Goal: Task Accomplishment & Management: Manage account settings

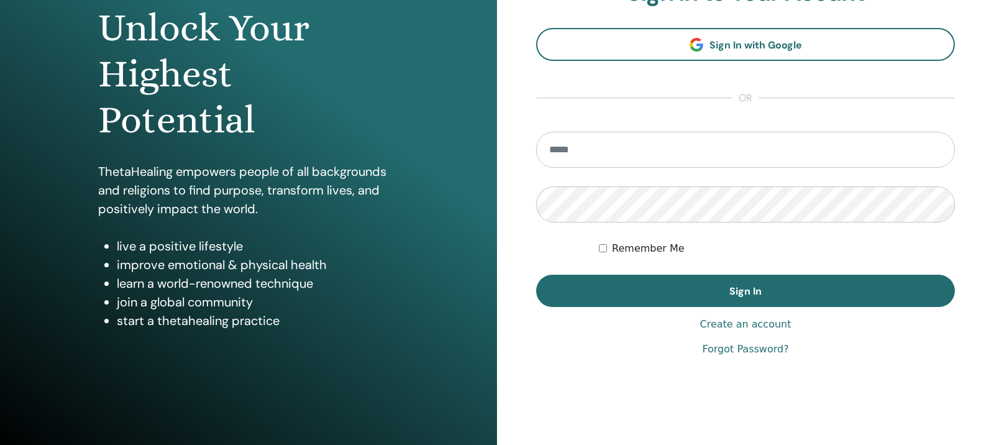
scroll to position [133, 0]
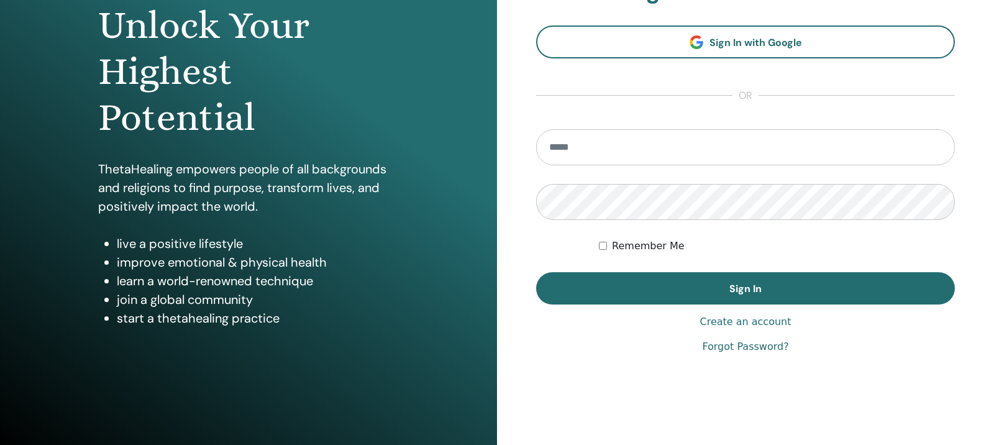
type input "**********"
click at [613, 249] on label "Remember Me" at bounding box center [648, 246] width 73 height 15
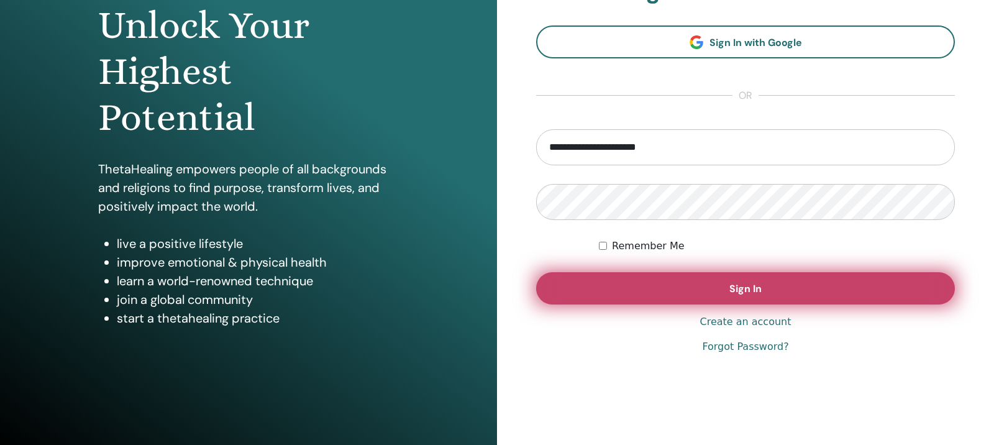
click at [641, 278] on button "Sign In" at bounding box center [745, 288] width 419 height 32
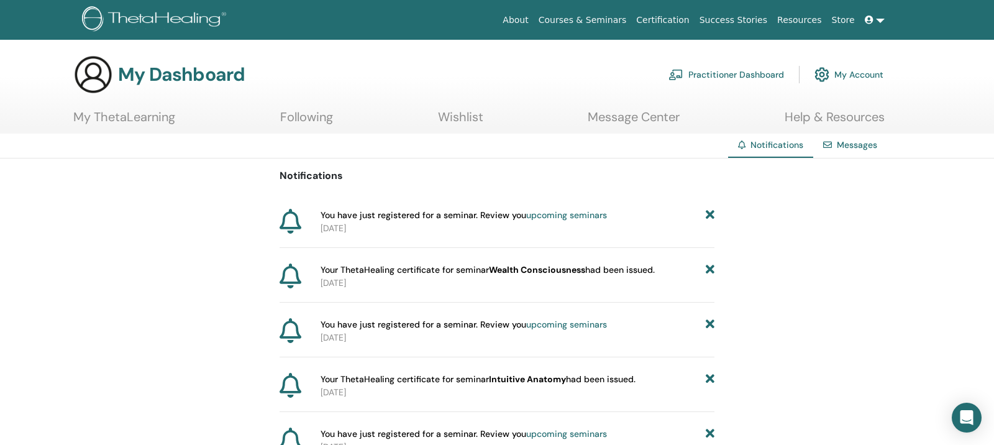
click at [833, 145] on div "Messages" at bounding box center [850, 145] width 74 height 23
click at [789, 147] on span "Notifications" at bounding box center [777, 144] width 53 height 11
click at [842, 147] on link "Messages" at bounding box center [857, 144] width 40 height 11
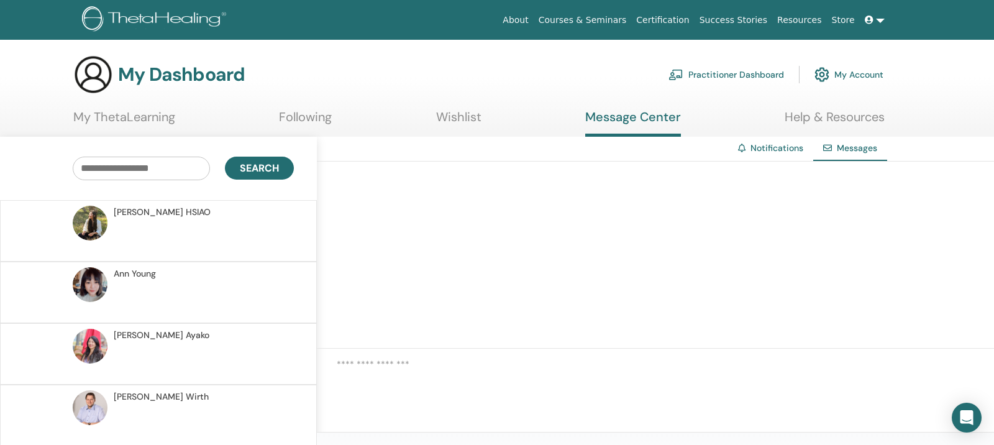
click at [759, 145] on link "Notifications" at bounding box center [777, 147] width 53 height 11
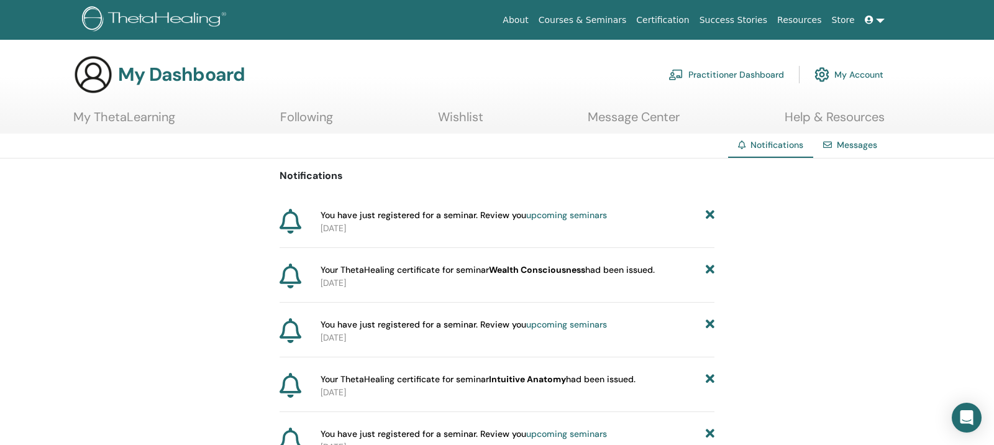
click at [711, 214] on icon at bounding box center [710, 215] width 9 height 13
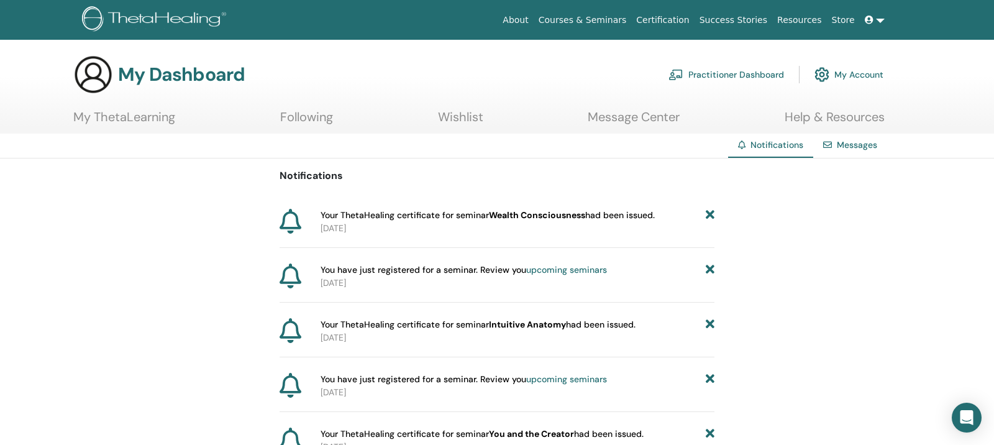
click at [711, 217] on icon at bounding box center [710, 215] width 9 height 13
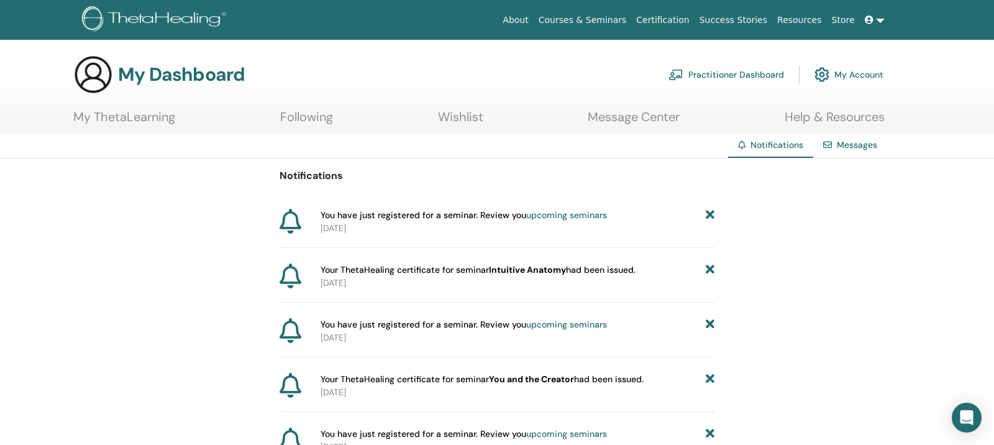
click at [711, 217] on icon at bounding box center [710, 215] width 9 height 13
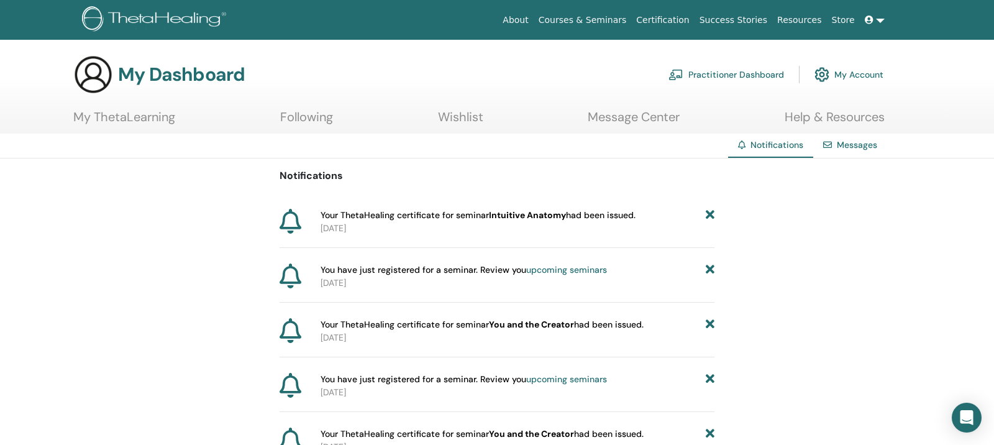
click at [711, 217] on icon at bounding box center [710, 215] width 9 height 13
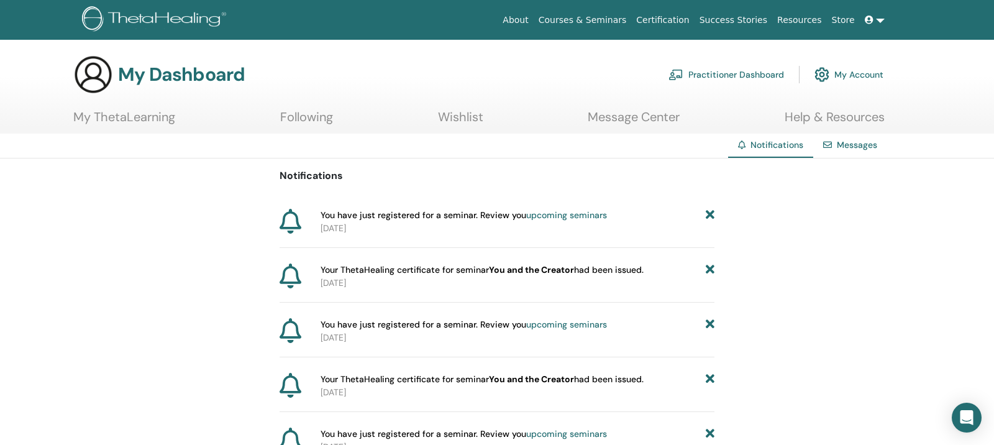
click at [711, 217] on icon at bounding box center [710, 215] width 9 height 13
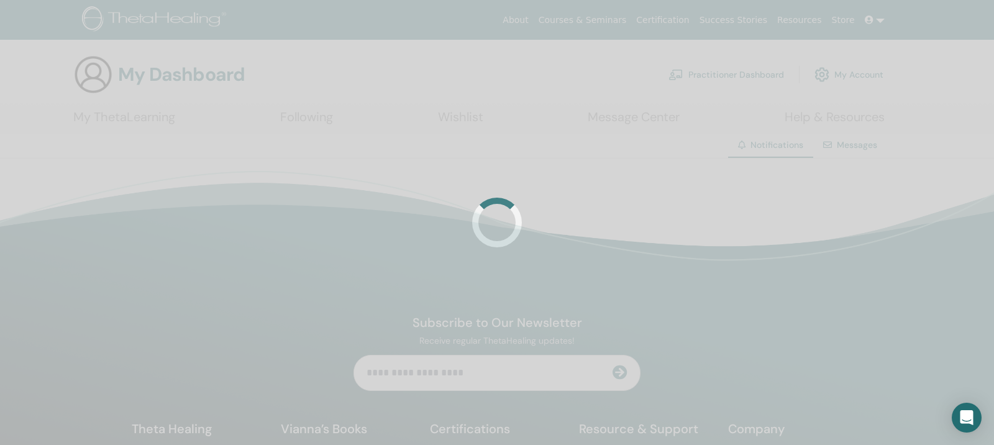
click at [711, 217] on div at bounding box center [497, 222] width 994 height 445
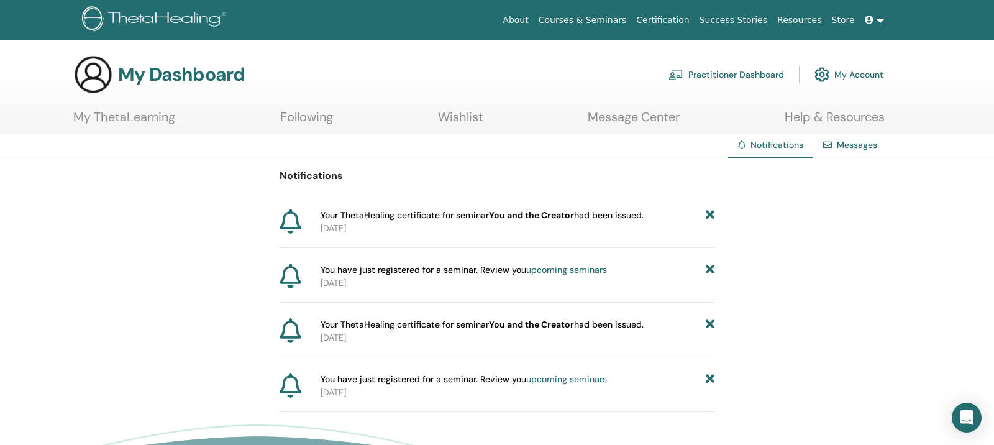
click at [711, 217] on icon at bounding box center [710, 215] width 9 height 13
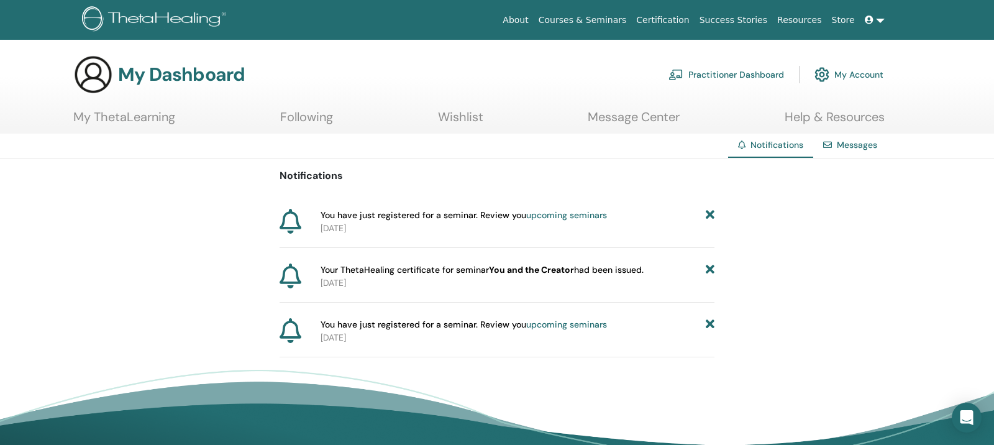
click at [711, 217] on icon at bounding box center [710, 215] width 9 height 13
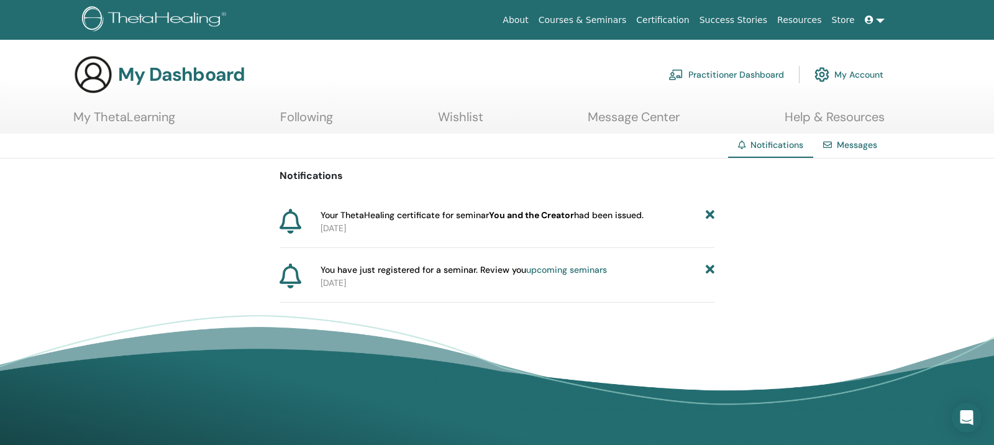
click at [711, 217] on icon at bounding box center [710, 215] width 9 height 13
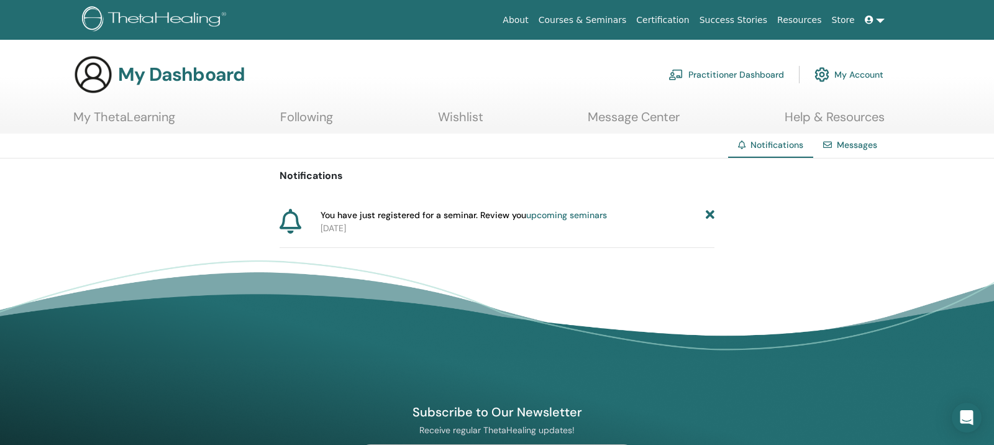
click at [711, 217] on icon at bounding box center [710, 215] width 9 height 13
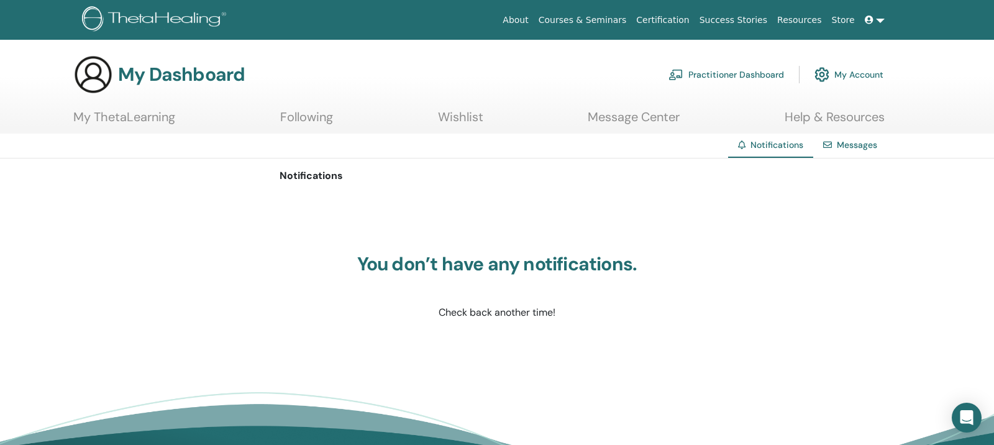
click at [165, 117] on link "My ThetaLearning" at bounding box center [124, 121] width 102 height 24
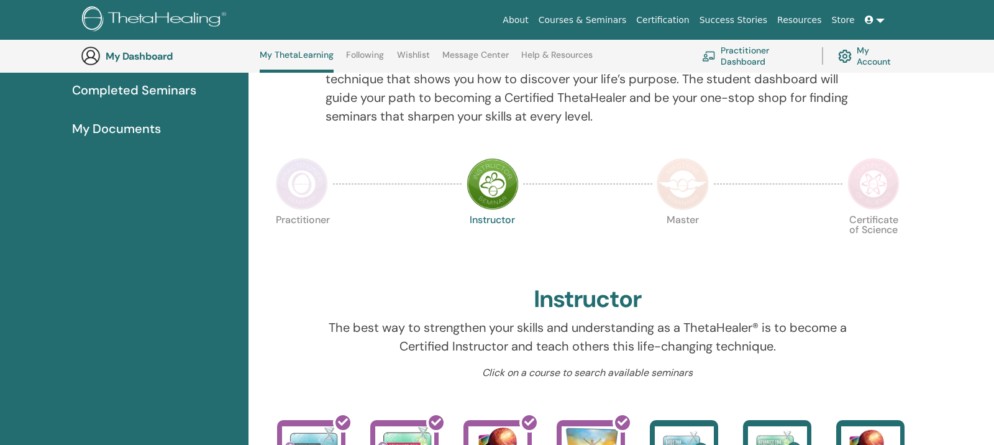
scroll to position [199, 0]
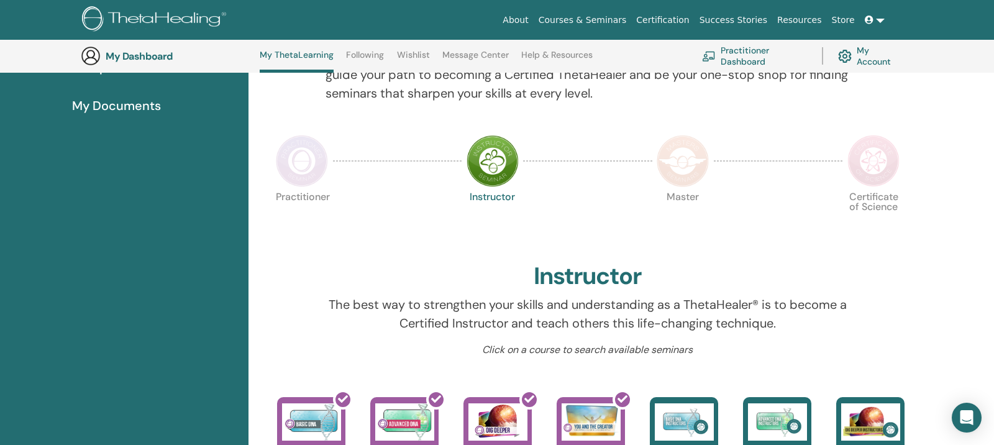
click at [864, 167] on img at bounding box center [874, 161] width 52 height 52
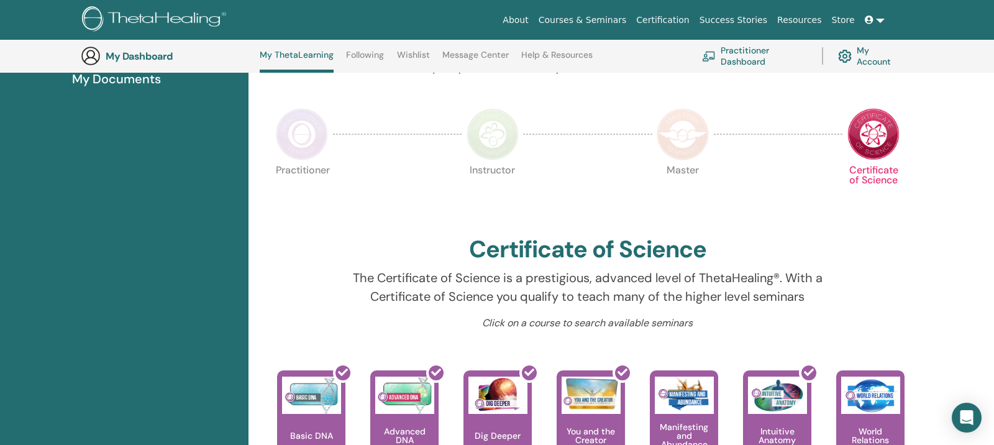
scroll to position [223, 0]
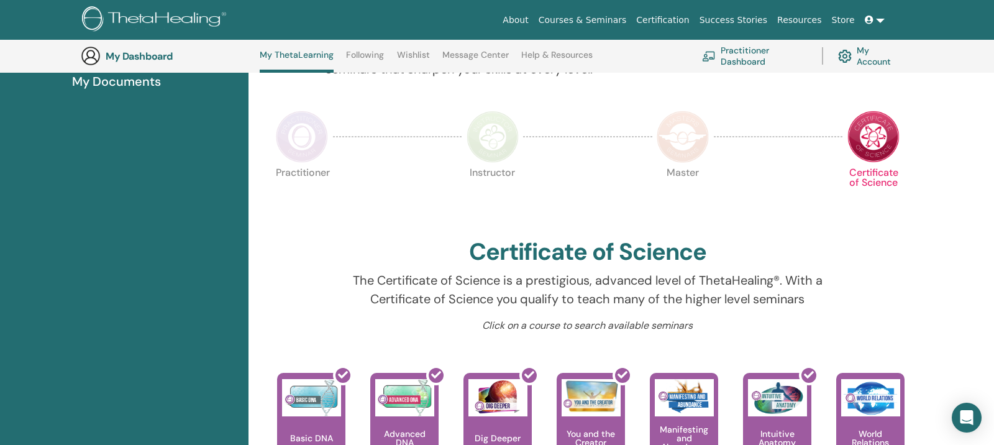
click at [698, 145] on img at bounding box center [683, 137] width 52 height 52
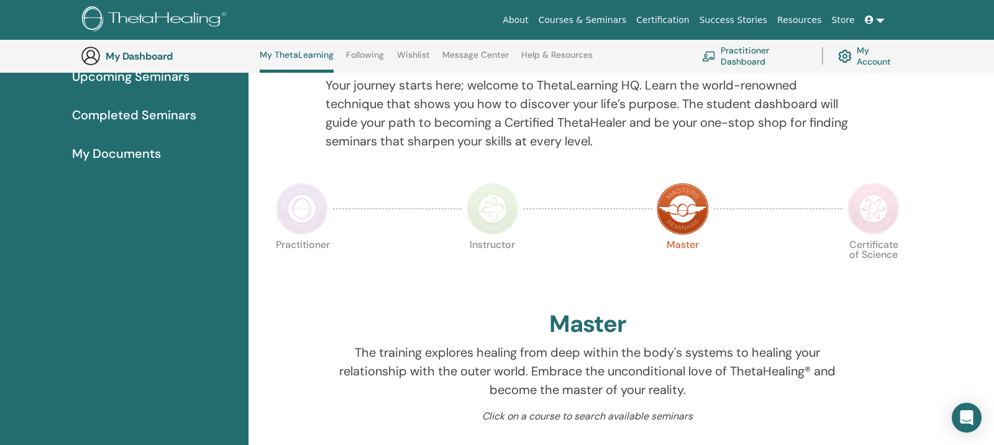
scroll to position [146, 0]
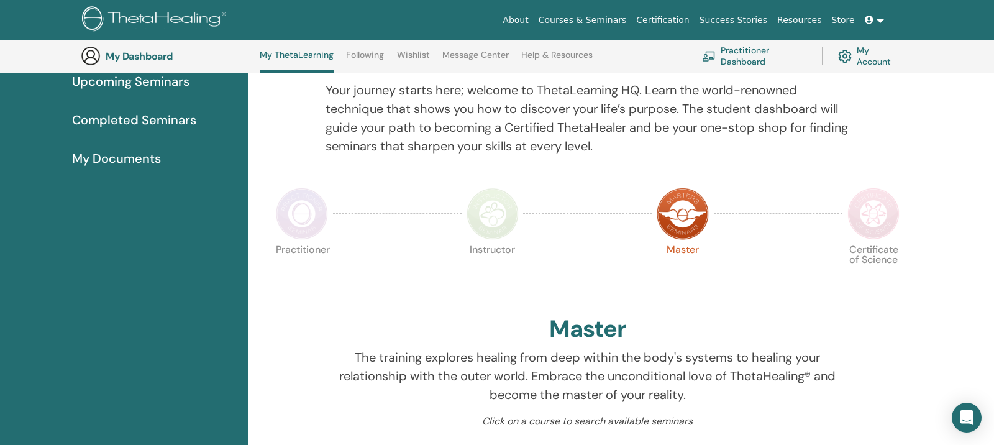
click at [859, 221] on img at bounding box center [874, 214] width 52 height 52
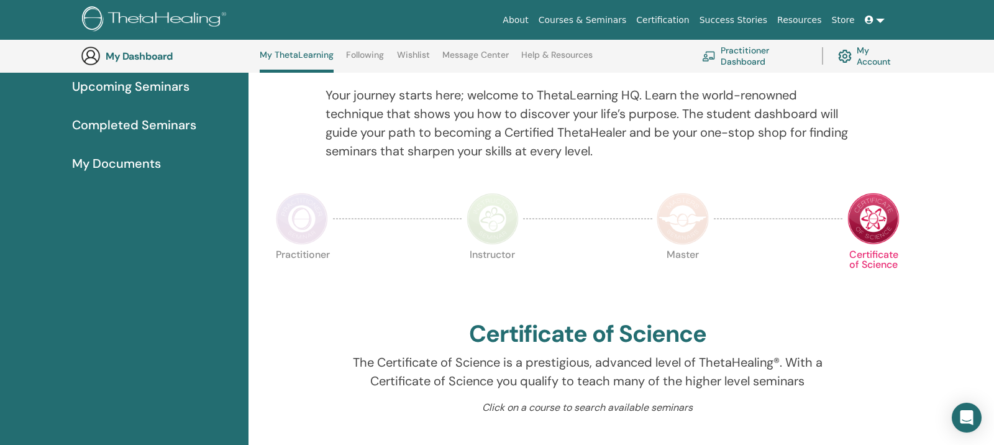
scroll to position [140, 0]
click at [497, 213] on img at bounding box center [493, 220] width 52 height 52
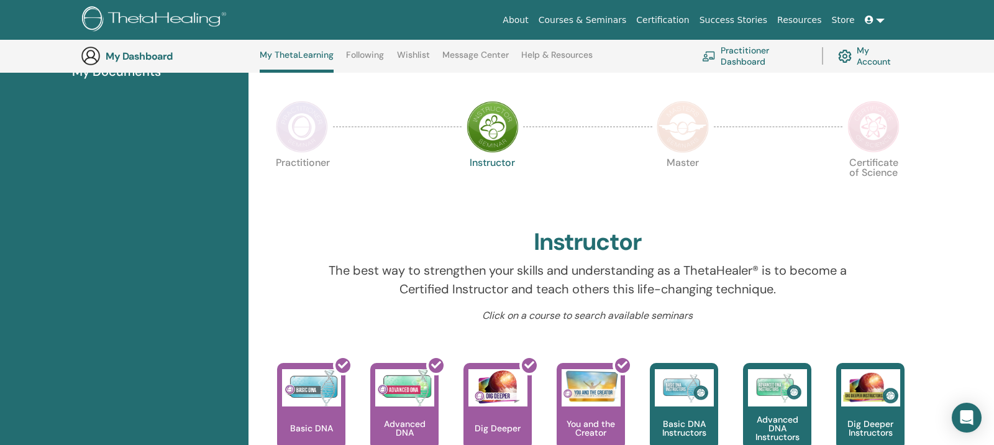
scroll to position [231, 0]
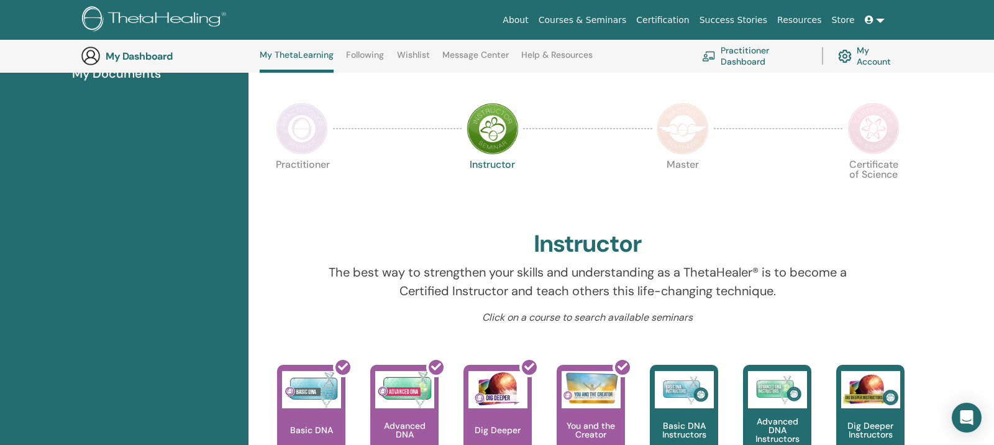
click at [295, 127] on img at bounding box center [302, 129] width 52 height 52
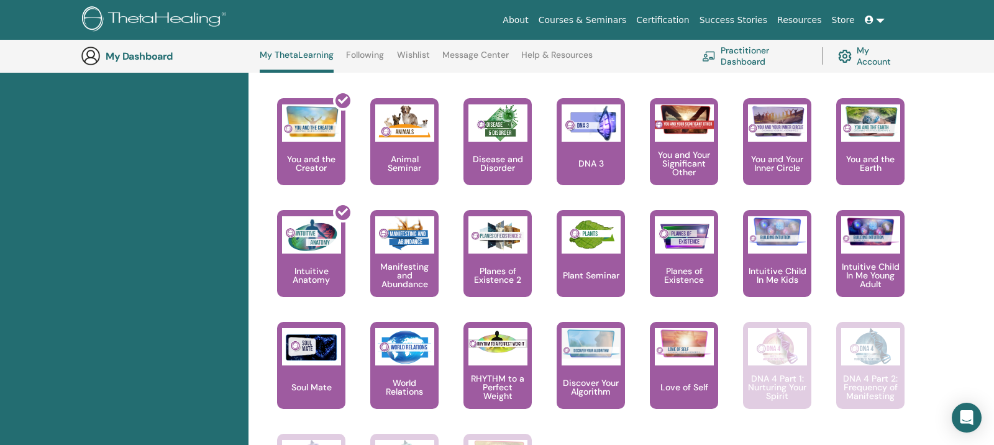
scroll to position [697, 0]
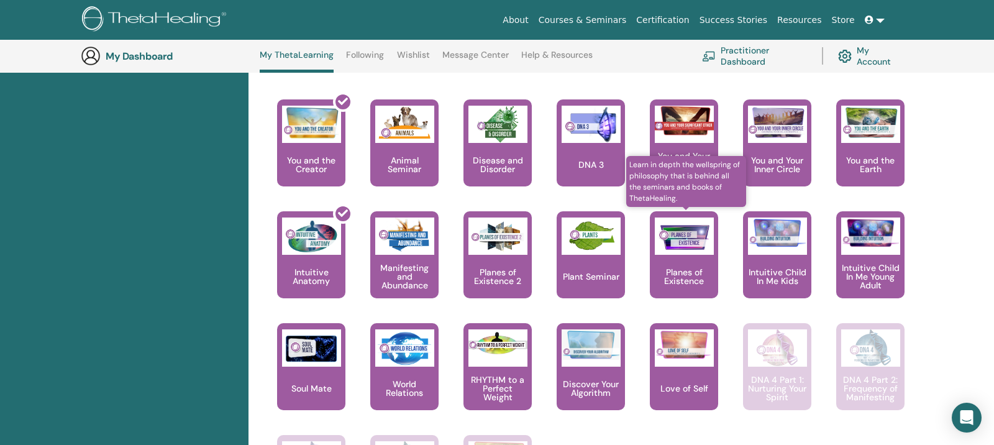
click at [684, 242] on img at bounding box center [684, 235] width 59 height 37
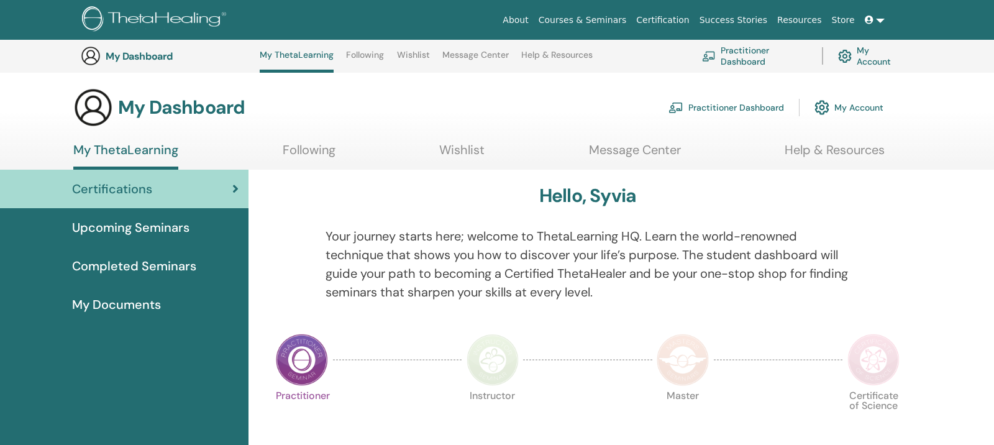
scroll to position [697, 0]
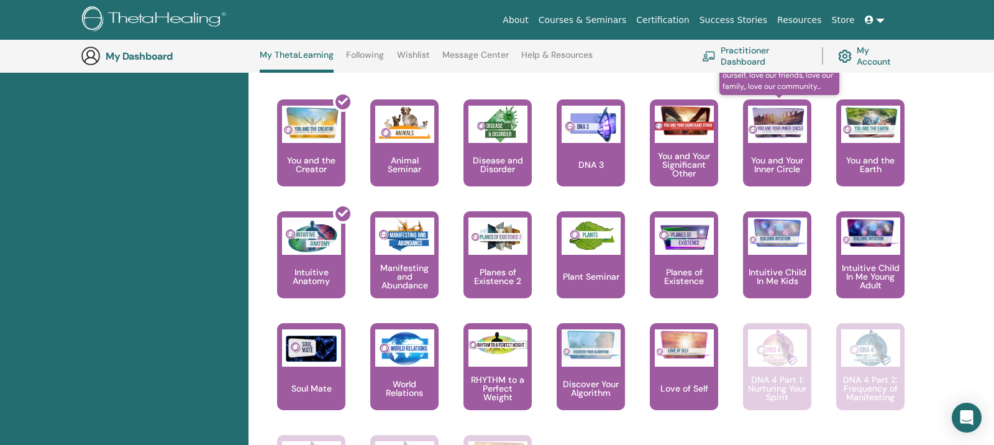
click at [775, 163] on p "You and Your Inner Circle" at bounding box center [777, 164] width 68 height 17
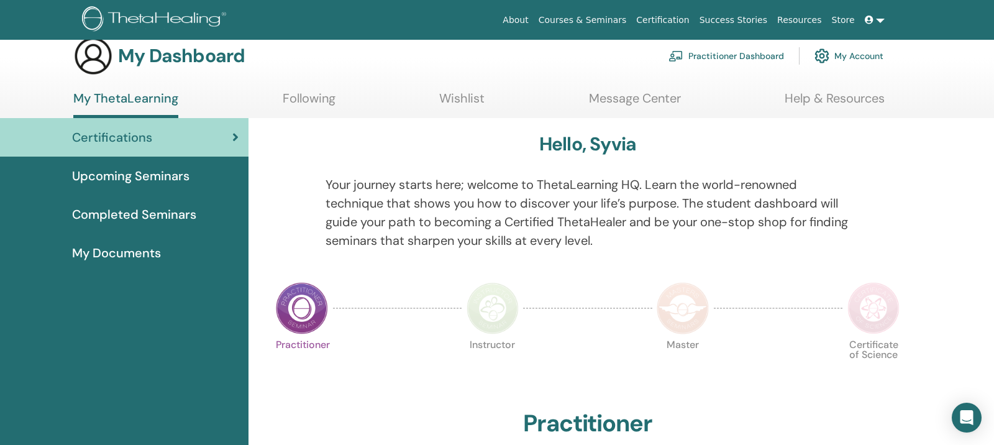
scroll to position [16, 0]
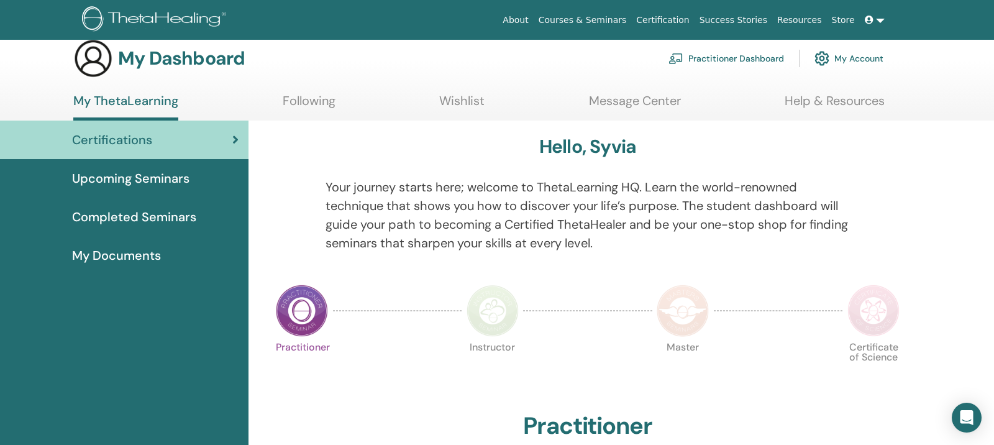
click at [605, 98] on link "Message Center" at bounding box center [635, 105] width 92 height 24
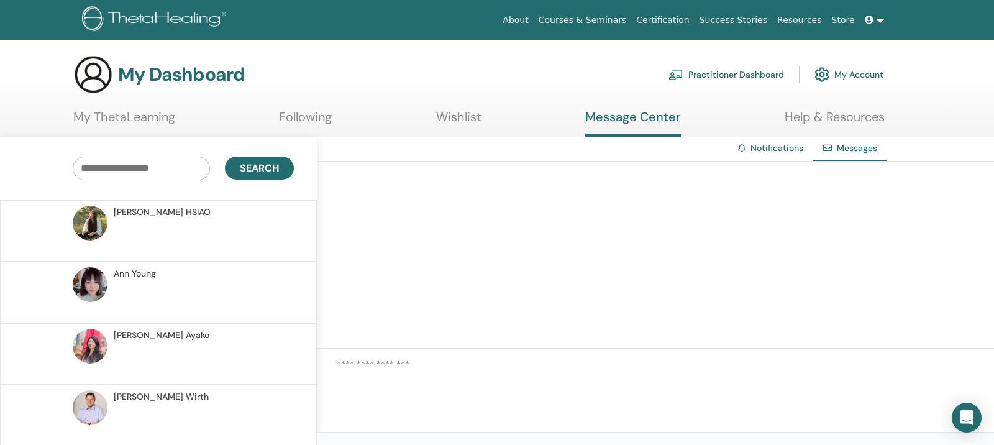
click at [139, 212] on span "[PERSON_NAME]" at bounding box center [162, 212] width 97 height 13
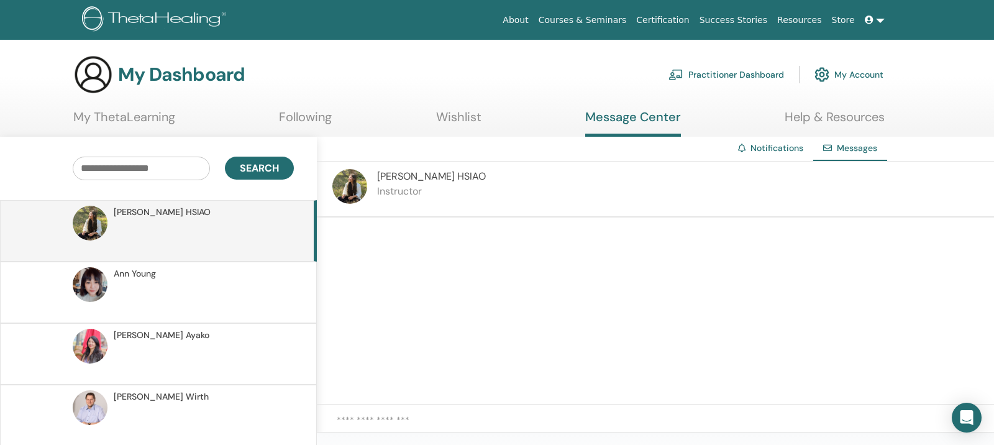
click at [353, 183] on img at bounding box center [349, 186] width 35 height 35
click at [104, 224] on img at bounding box center [90, 223] width 35 height 35
click at [319, 121] on link "Following" at bounding box center [305, 121] width 53 height 24
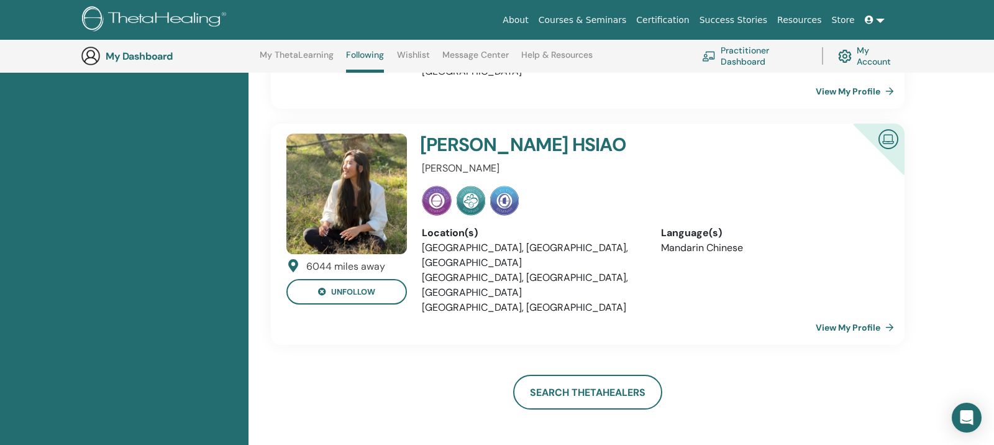
scroll to position [991, 0]
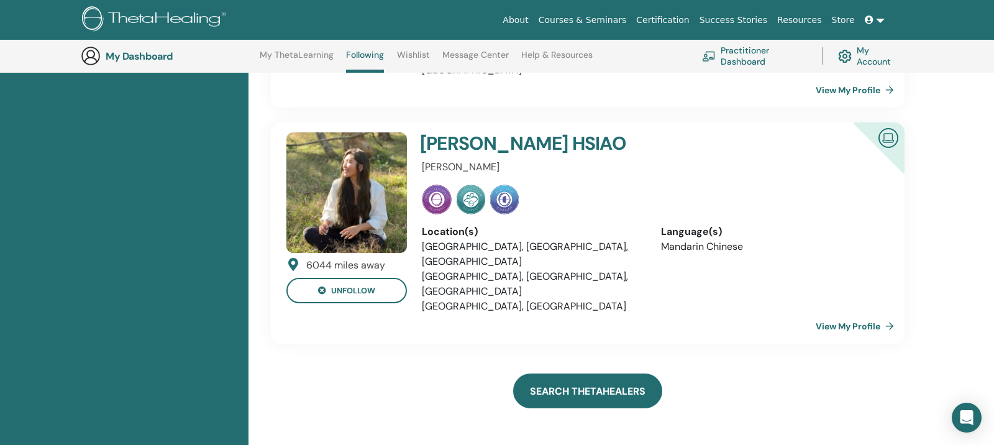
click at [612, 373] on link "Search ThetaHealers" at bounding box center [587, 390] width 149 height 35
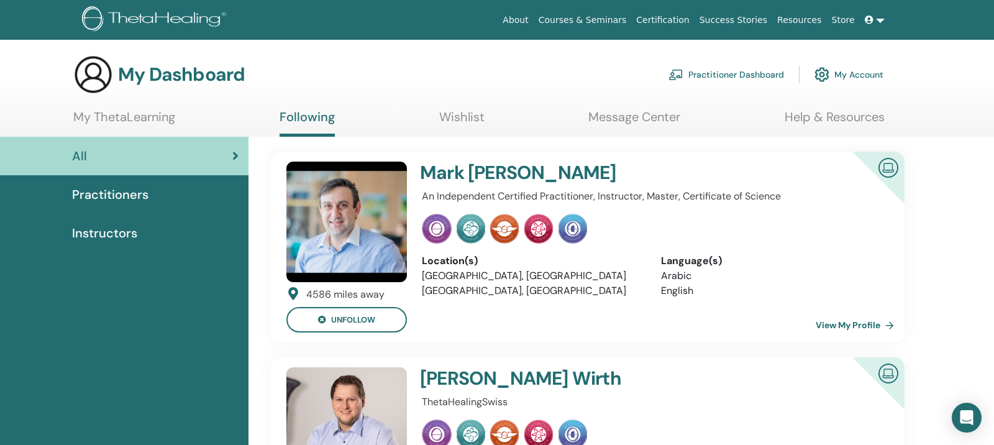
click at [137, 120] on link "My ThetaLearning" at bounding box center [124, 121] width 102 height 24
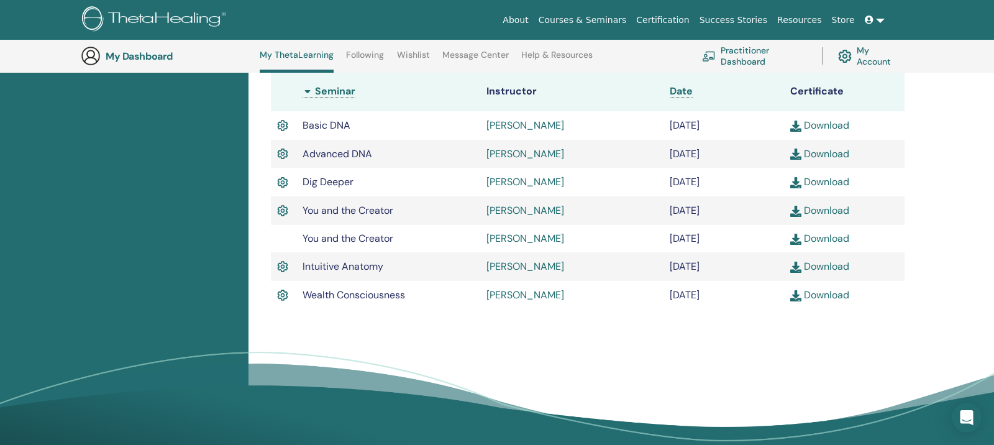
scroll to position [350, 0]
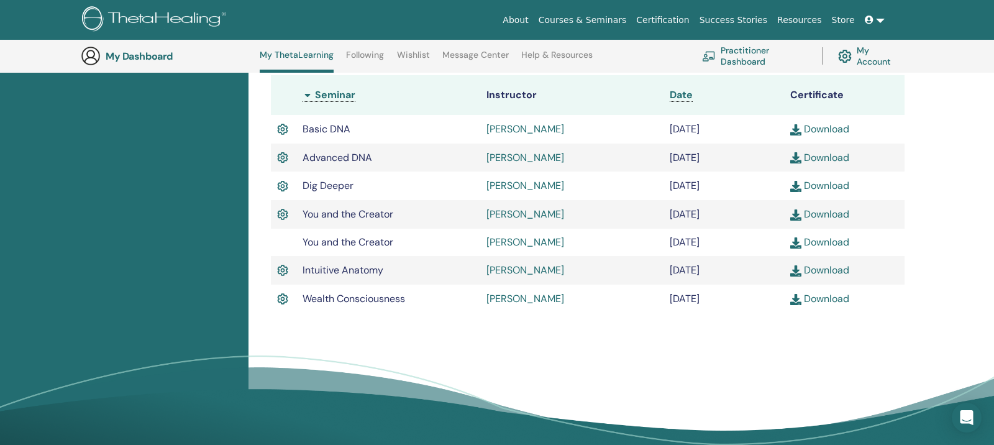
click at [516, 186] on link "Yao-Yao Lin" at bounding box center [526, 185] width 78 height 13
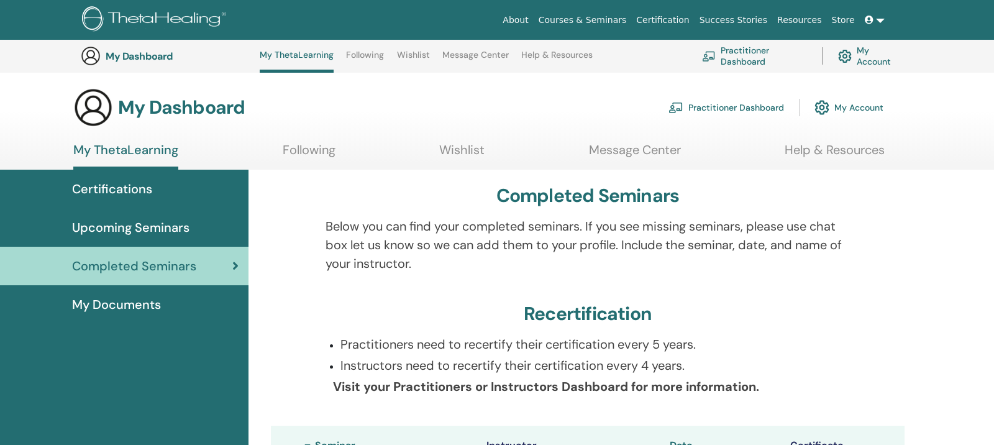
scroll to position [350, 0]
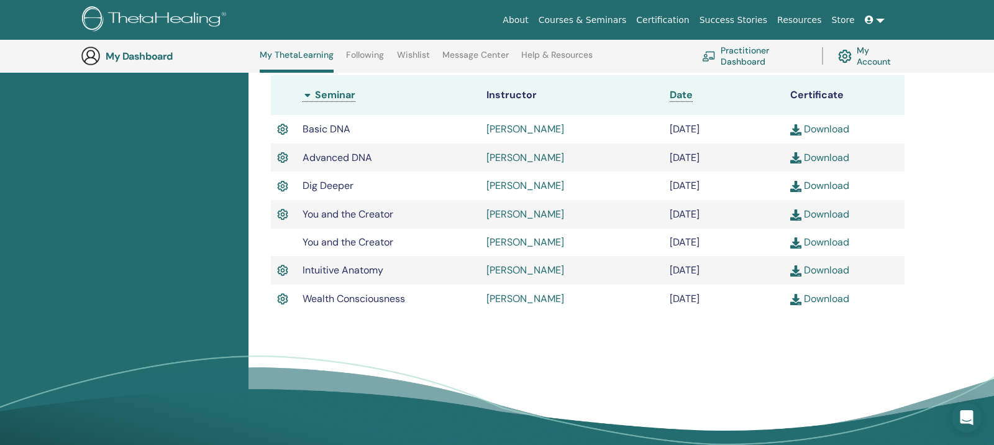
click at [534, 213] on link "[PERSON_NAME]" at bounding box center [526, 214] width 78 height 13
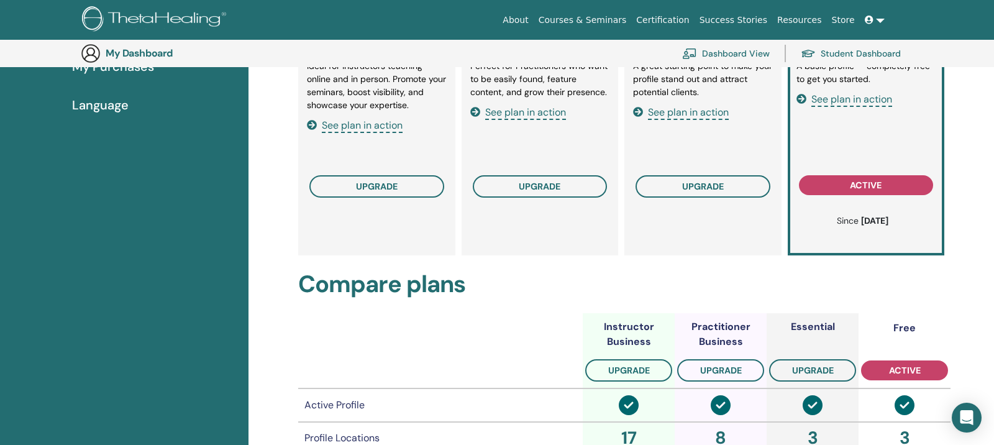
scroll to position [281, 0]
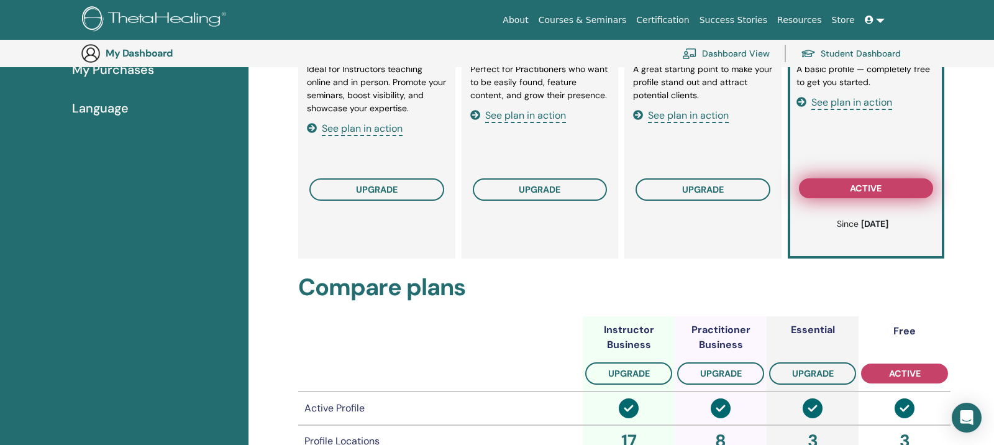
click at [876, 192] on span "active" at bounding box center [866, 188] width 32 height 10
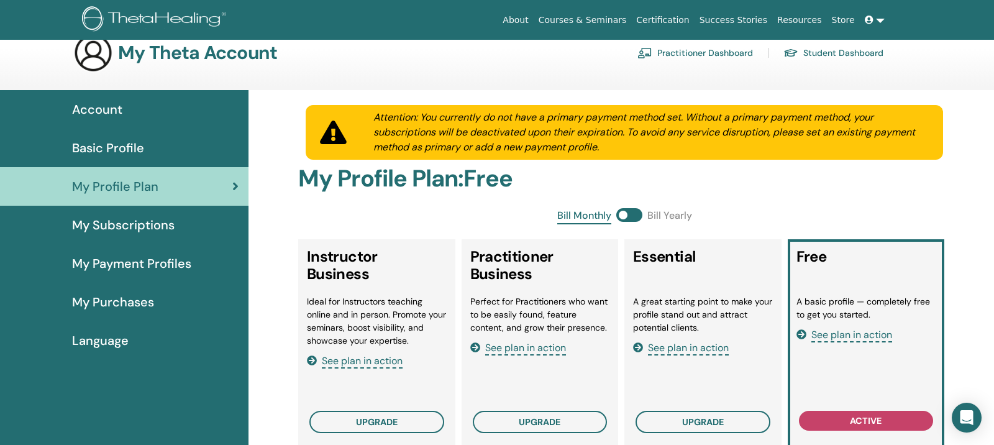
scroll to position [22, 0]
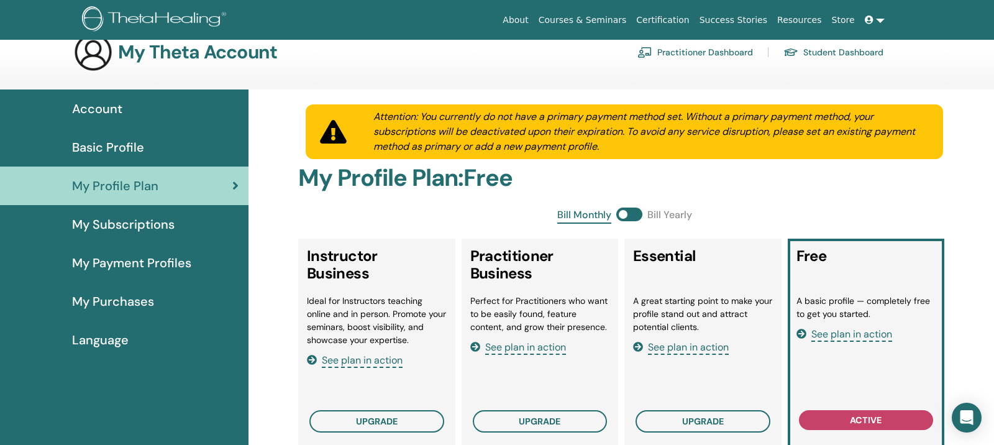
click at [183, 140] on div "Basic Profile" at bounding box center [124, 147] width 229 height 19
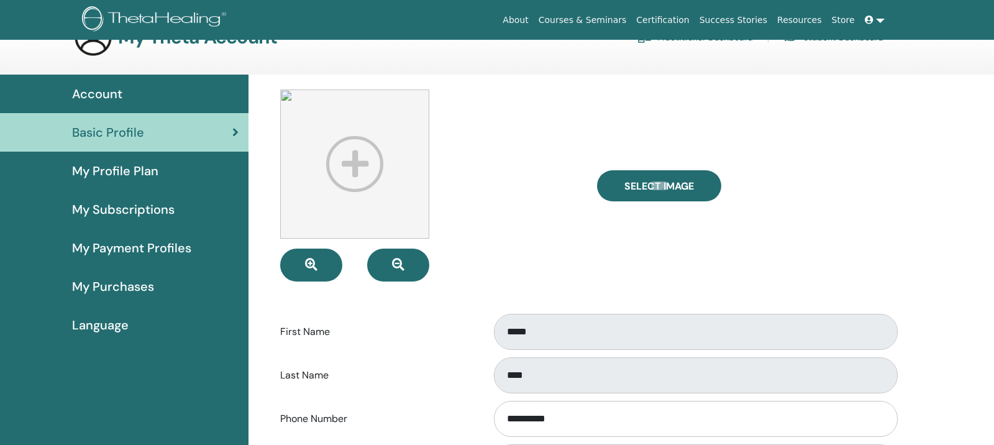
scroll to position [36, 0]
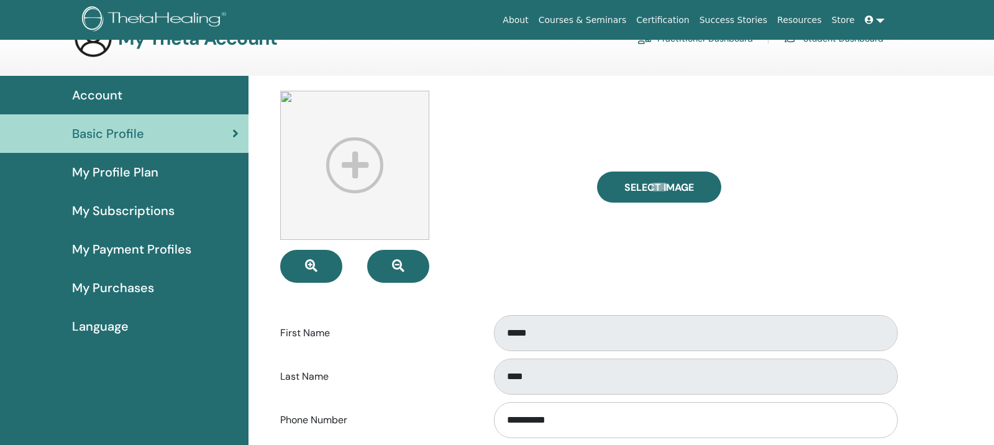
click at [116, 323] on span "Language" at bounding box center [100, 326] width 57 height 19
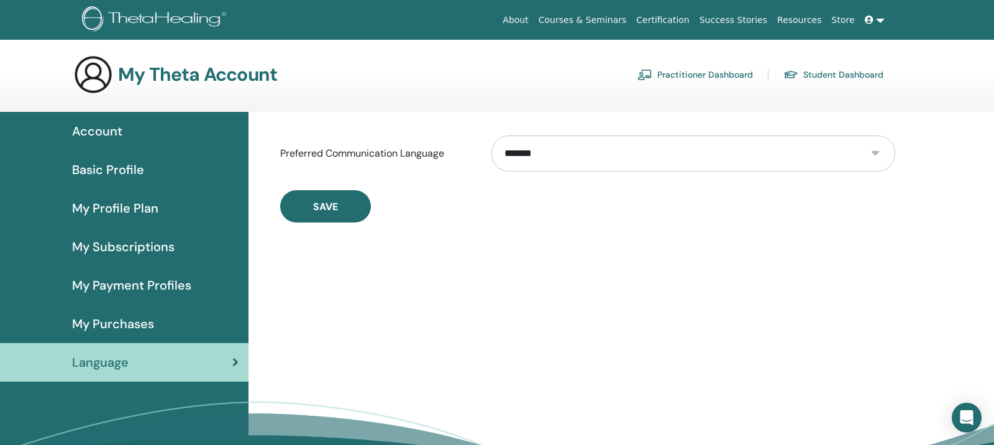
click at [229, 359] on div "Language" at bounding box center [124, 362] width 229 height 19
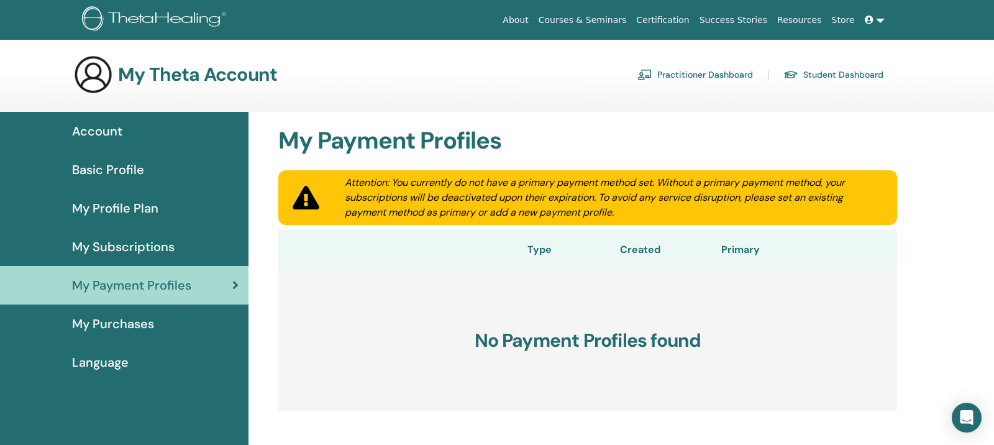
click at [114, 254] on span "My Subscriptions" at bounding box center [123, 246] width 103 height 19
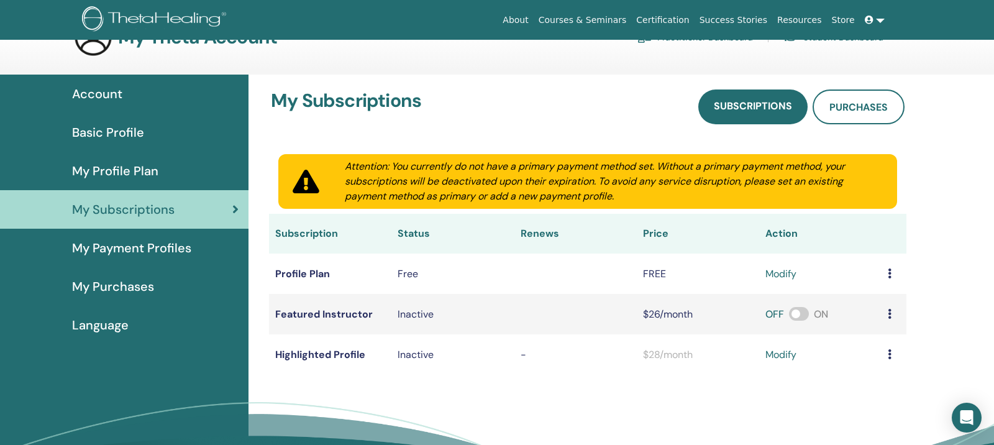
scroll to position [28, 0]
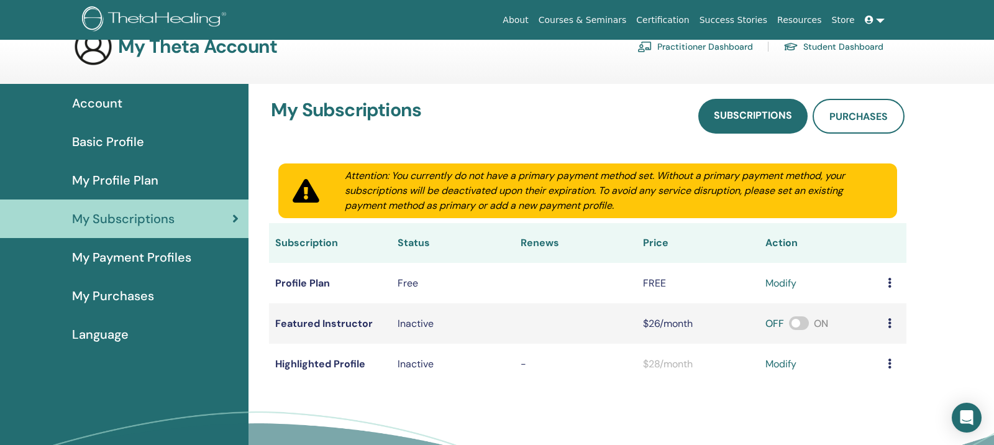
click at [188, 181] on div "My Profile Plan" at bounding box center [124, 180] width 229 height 19
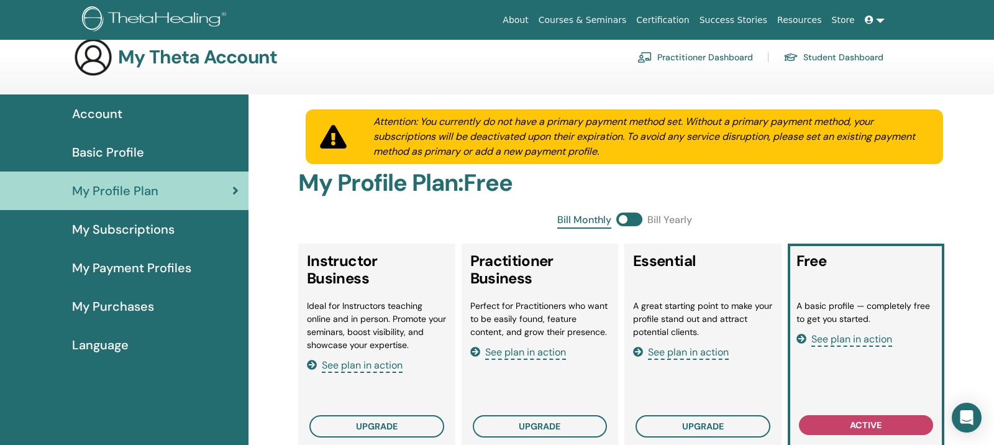
scroll to position [16, 0]
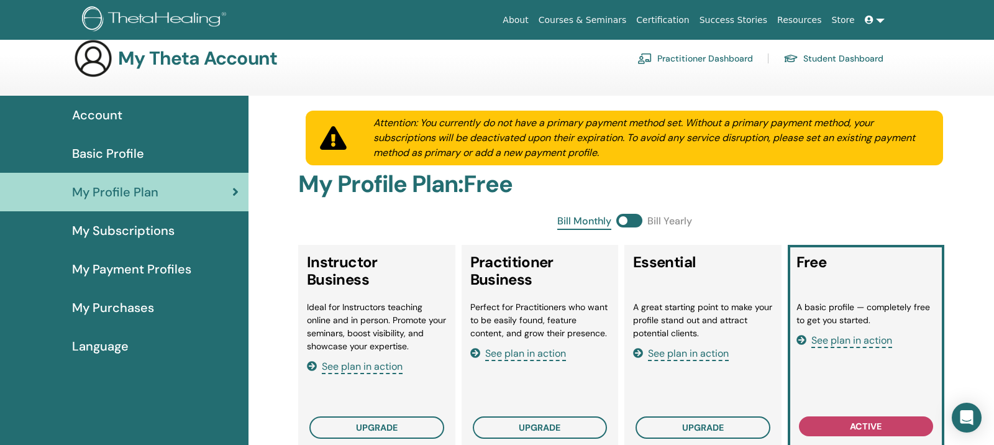
click at [117, 150] on span "Basic Profile" at bounding box center [108, 153] width 72 height 19
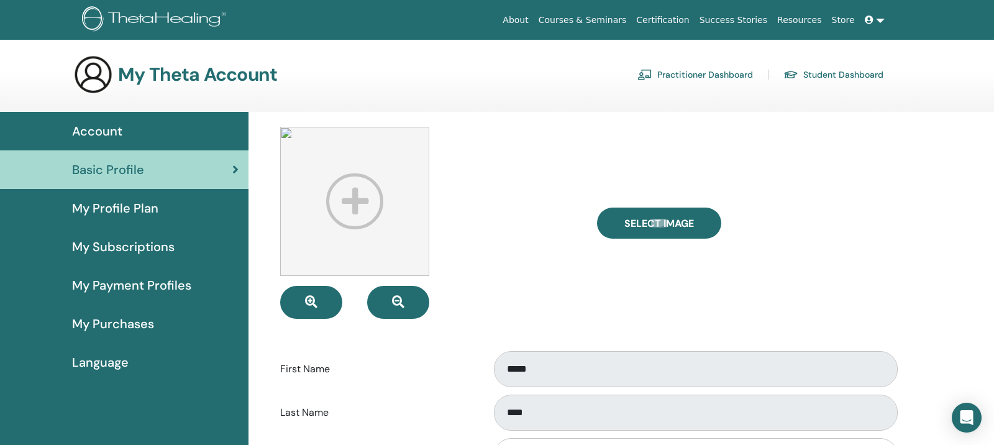
click at [355, 206] on img at bounding box center [354, 201] width 149 height 149
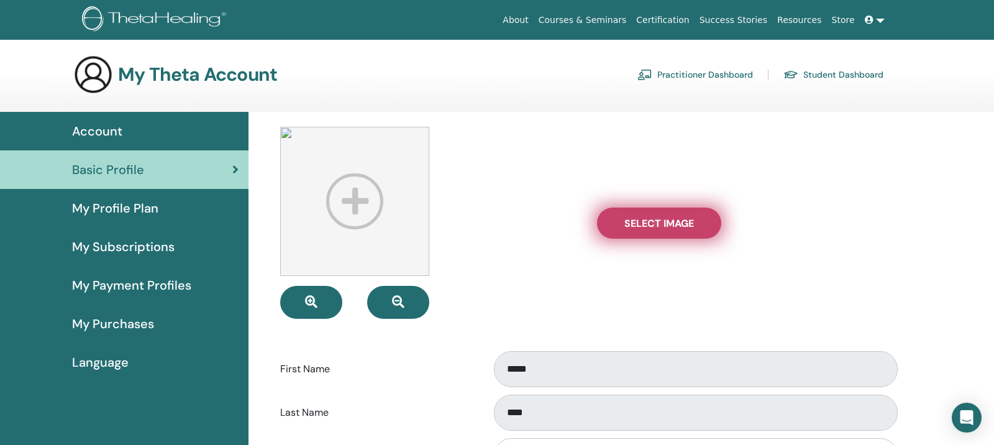
click at [666, 224] on span "Select Image" at bounding box center [660, 223] width 70 height 13
click at [666, 224] on input "Select Image" at bounding box center [659, 223] width 16 height 9
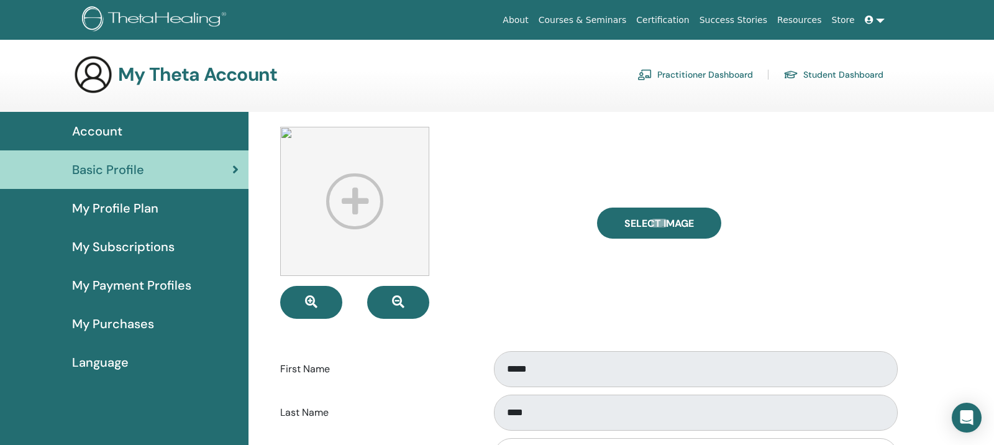
click at [154, 132] on div "Account" at bounding box center [124, 131] width 229 height 19
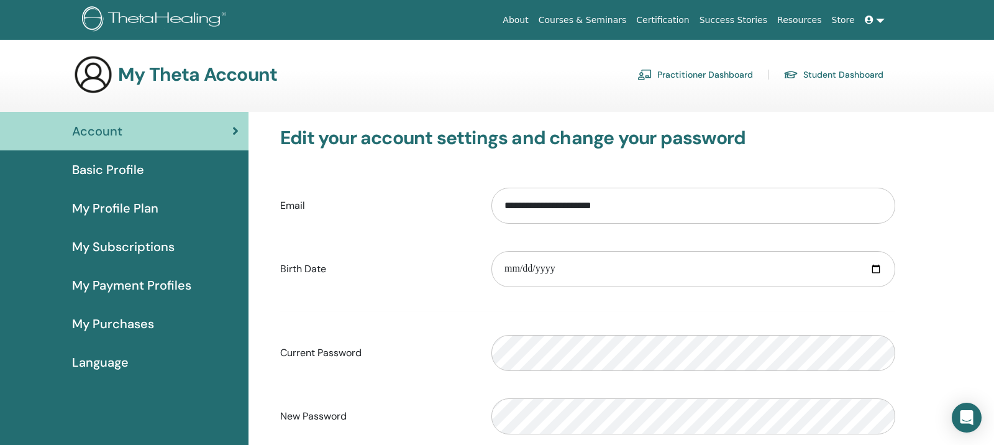
click at [698, 73] on link "Practitioner Dashboard" at bounding box center [696, 75] width 116 height 20
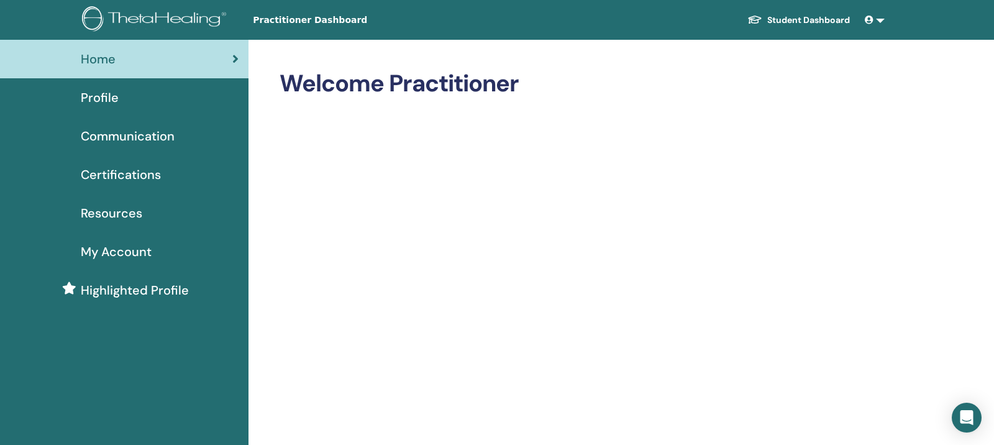
click at [153, 100] on div "Profile" at bounding box center [124, 97] width 229 height 19
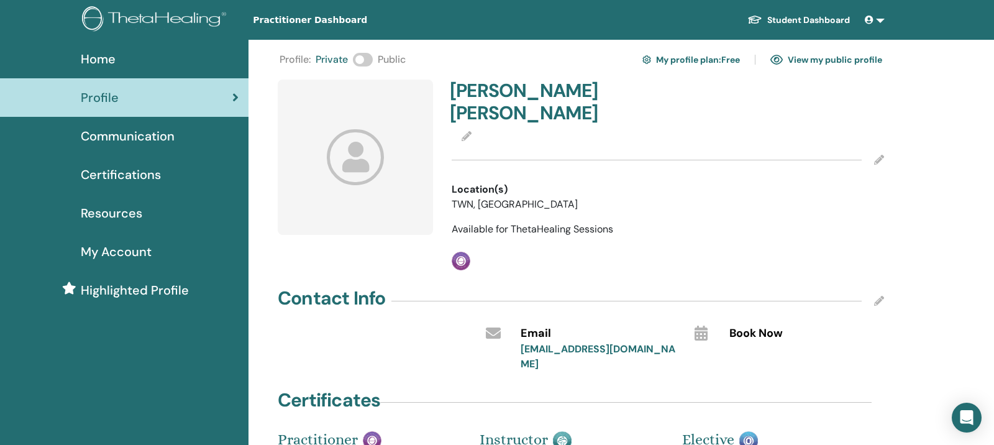
click at [878, 155] on icon at bounding box center [879, 160] width 10 height 10
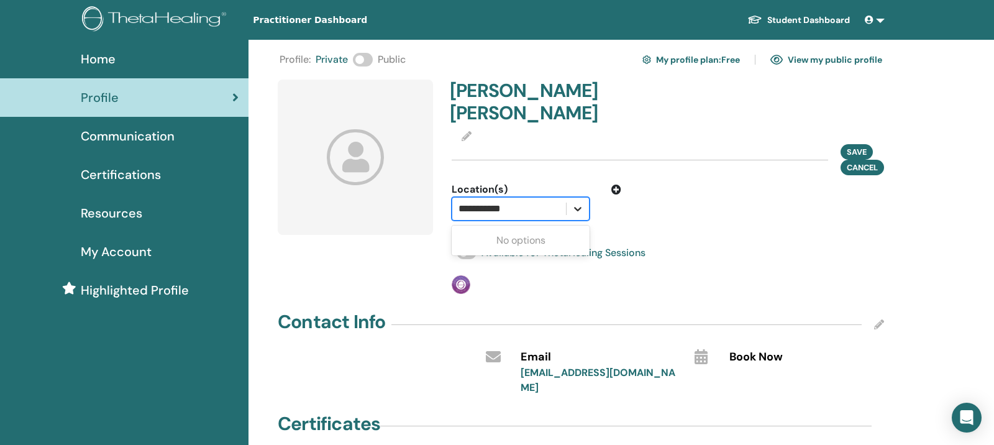
click at [580, 203] on icon at bounding box center [578, 209] width 12 height 12
click at [626, 200] on div "Syvia Wang Save Cancel Location(s) Select is focused ,type to refine list, pres…" at bounding box center [667, 187] width 447 height 214
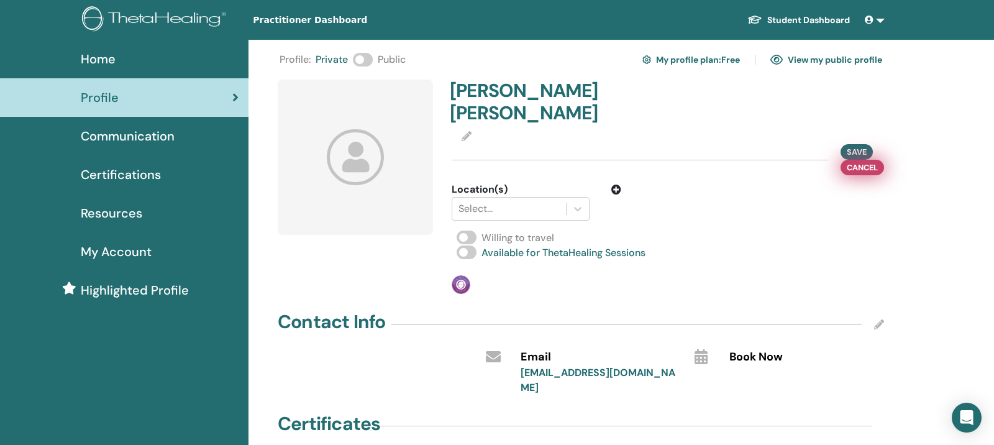
click at [852, 161] on span "Cancel" at bounding box center [862, 167] width 31 height 13
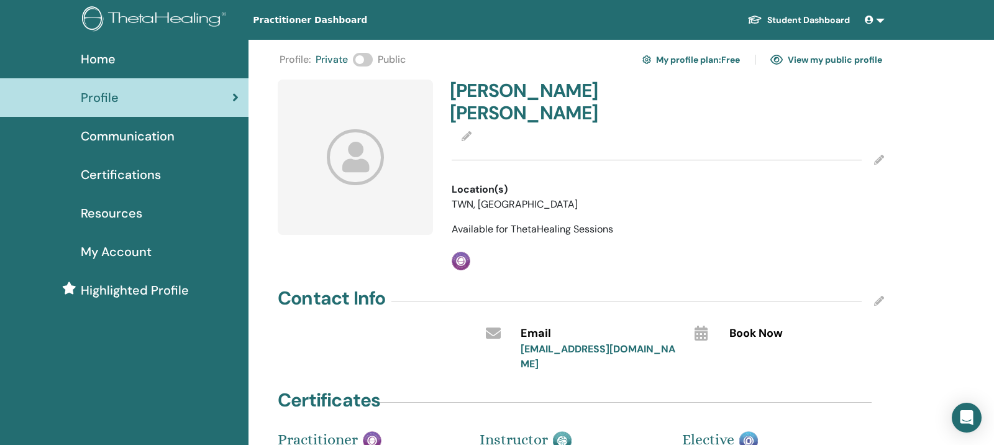
click at [879, 155] on icon at bounding box center [879, 160] width 10 height 10
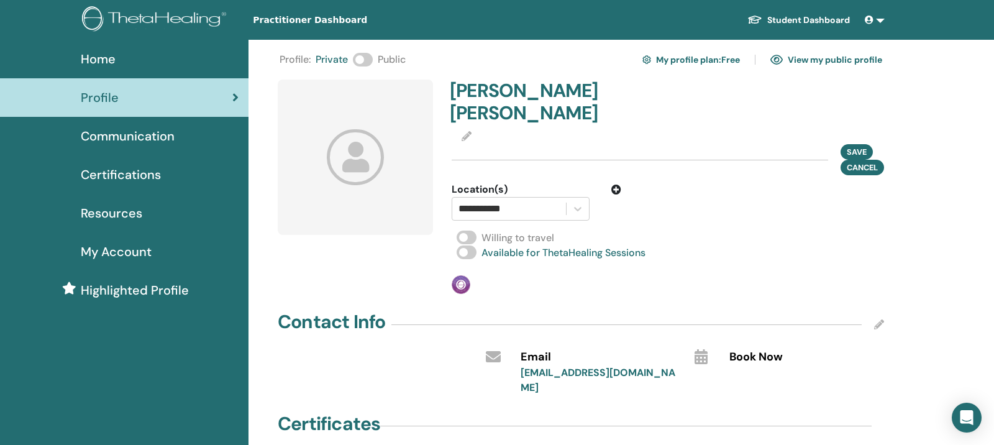
click at [474, 231] on span at bounding box center [467, 238] width 20 height 14
click at [855, 145] on span "Save" at bounding box center [857, 151] width 20 height 13
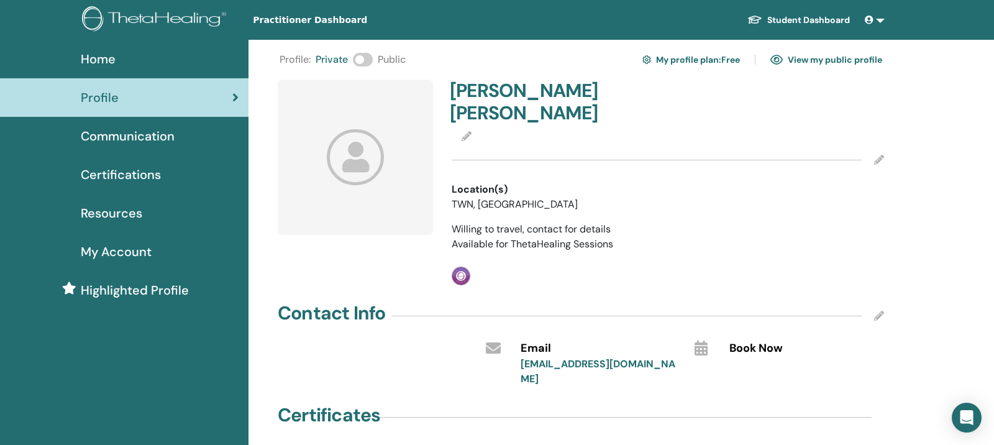
click at [467, 131] on icon at bounding box center [467, 136] width 10 height 10
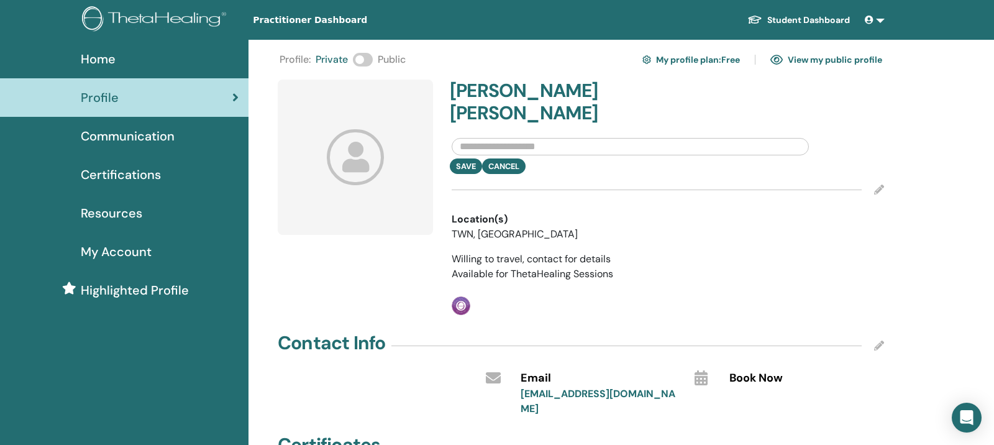
click at [575, 138] on input "text" at bounding box center [630, 146] width 357 height 17
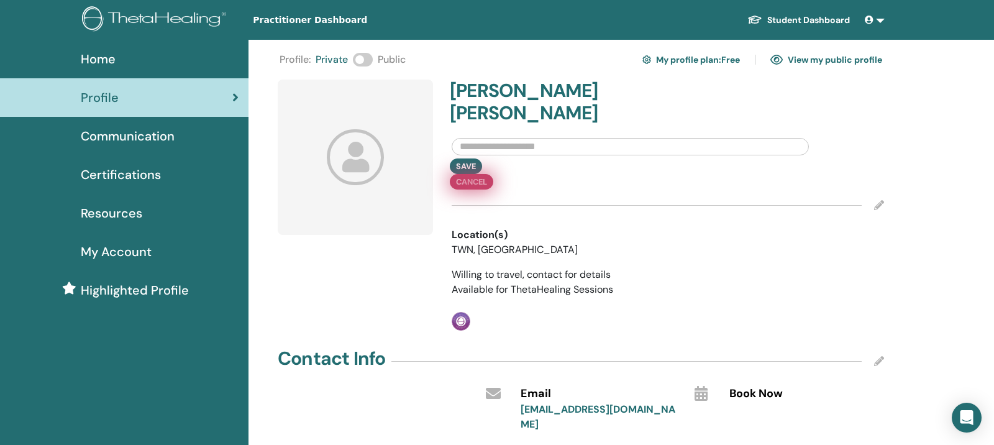
click at [493, 174] on button "Cancel" at bounding box center [471, 182] width 43 height 16
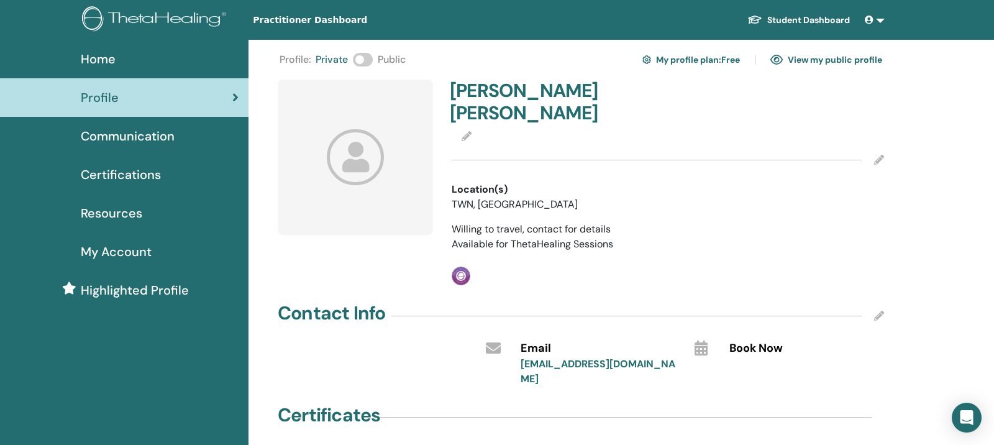
click at [375, 152] on icon at bounding box center [356, 156] width 58 height 55
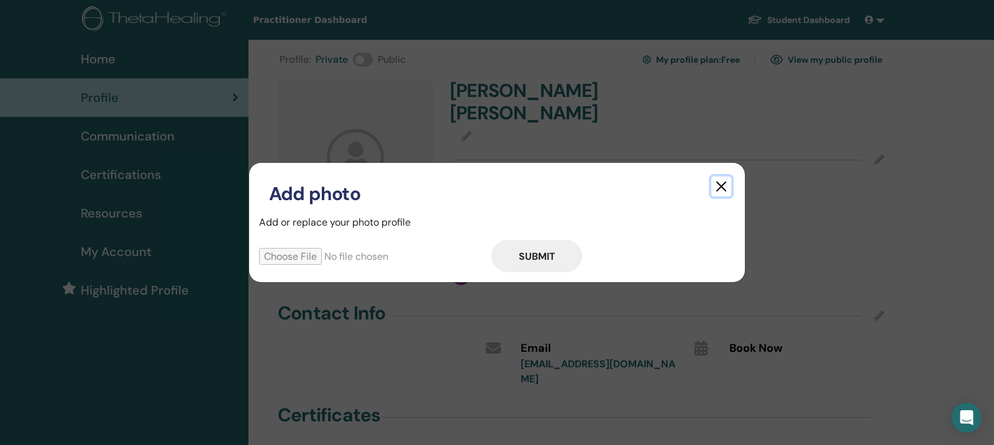
click at [721, 186] on button "button" at bounding box center [722, 186] width 20 height 20
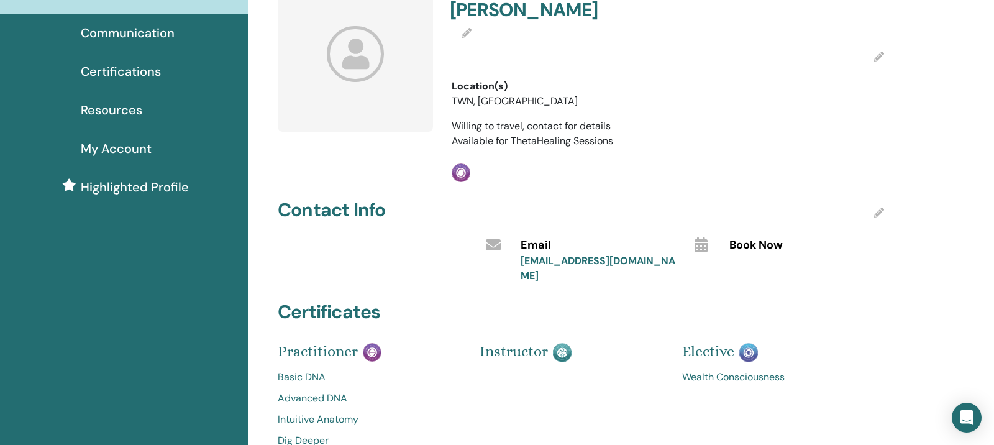
scroll to position [104, 0]
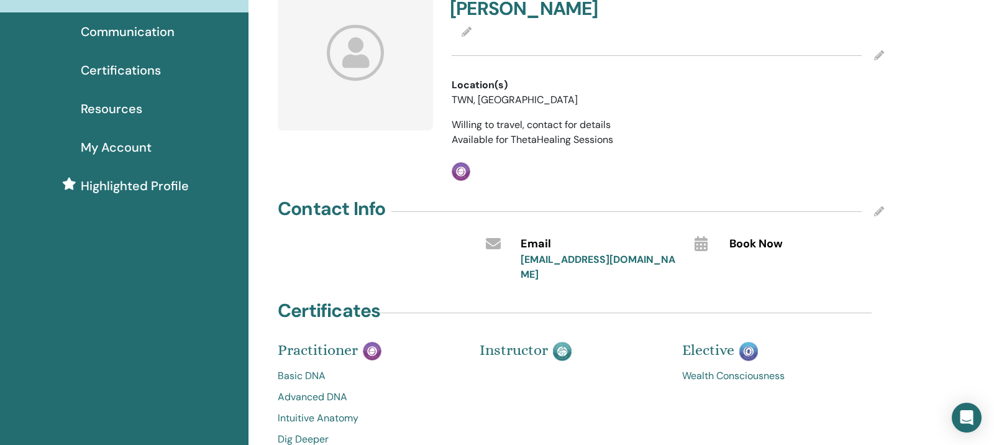
click at [882, 206] on icon at bounding box center [879, 211] width 10 height 10
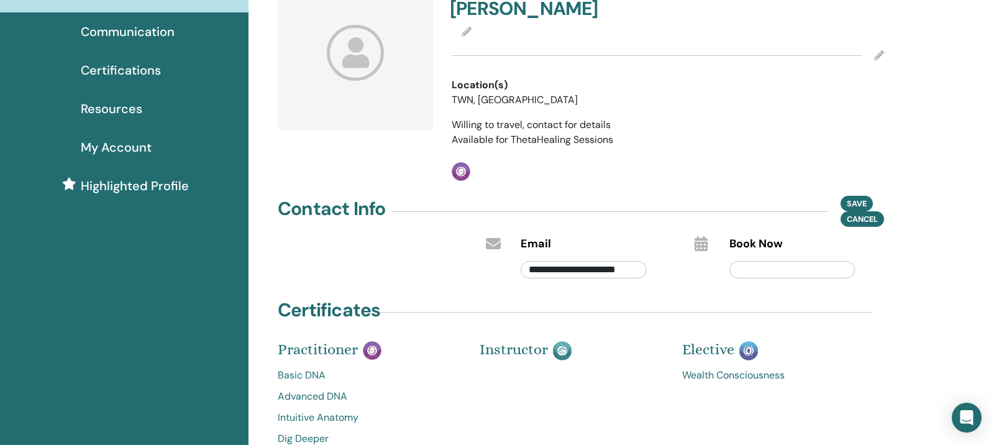
click at [767, 261] on input "text" at bounding box center [793, 269] width 126 height 17
click at [856, 213] on span "Cancel" at bounding box center [862, 219] width 31 height 13
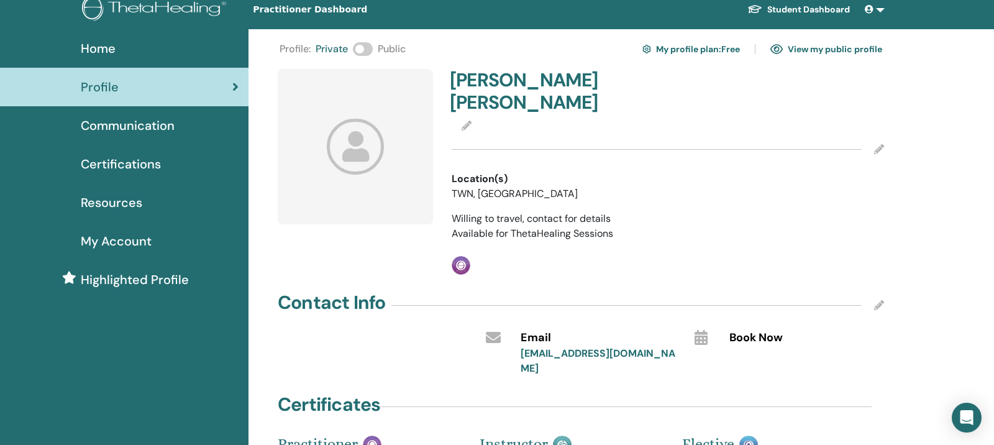
scroll to position [0, 0]
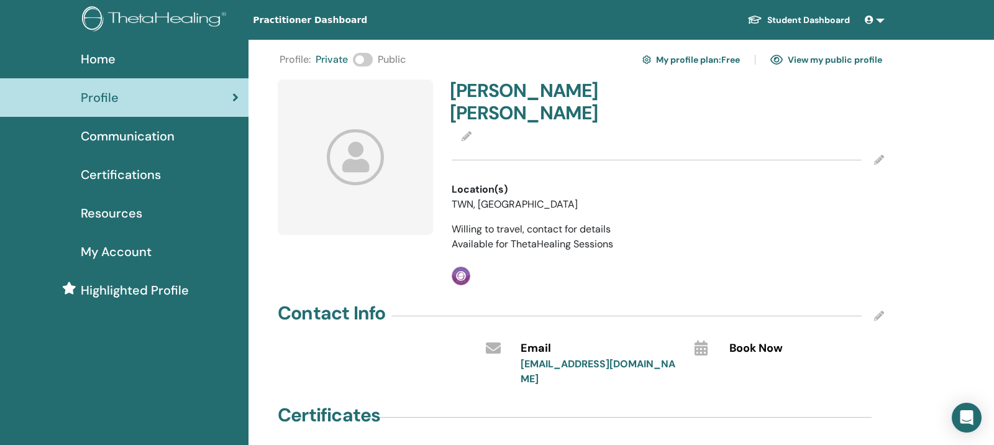
click at [370, 58] on span at bounding box center [363, 60] width 20 height 14
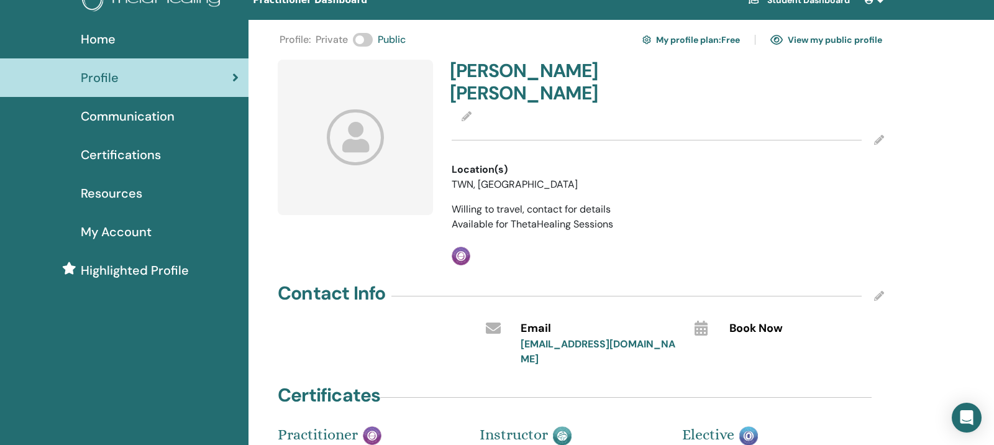
scroll to position [19, 0]
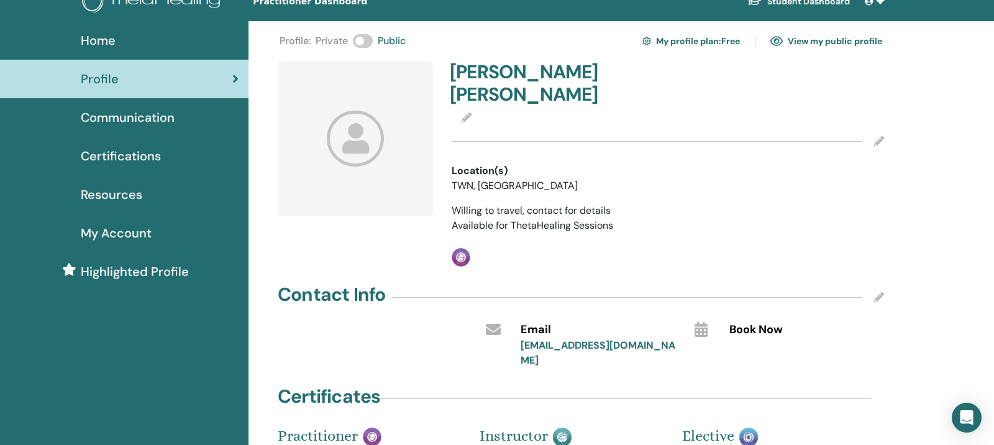
click at [809, 42] on link "View my public profile" at bounding box center [827, 41] width 112 height 20
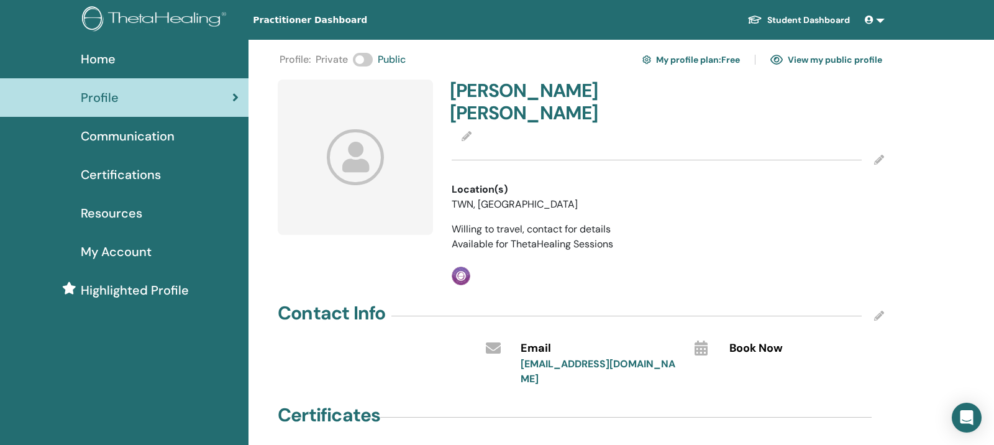
click at [811, 19] on link "Student Dashboard" at bounding box center [799, 20] width 122 height 23
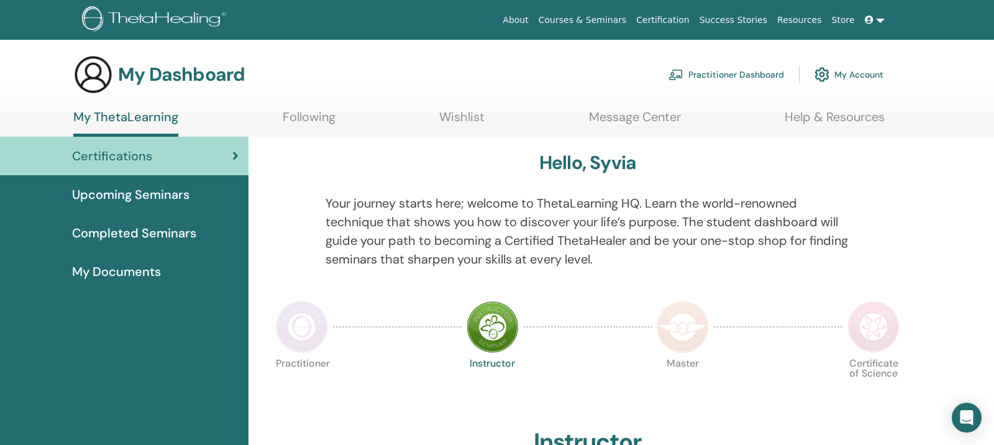
click at [316, 123] on link "Following" at bounding box center [309, 121] width 53 height 24
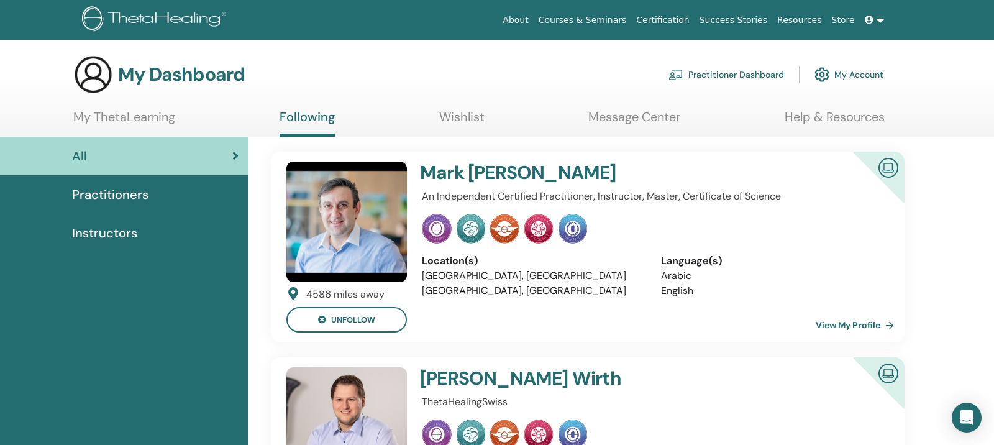
click at [739, 71] on link "Practitioner Dashboard" at bounding box center [727, 74] width 116 height 27
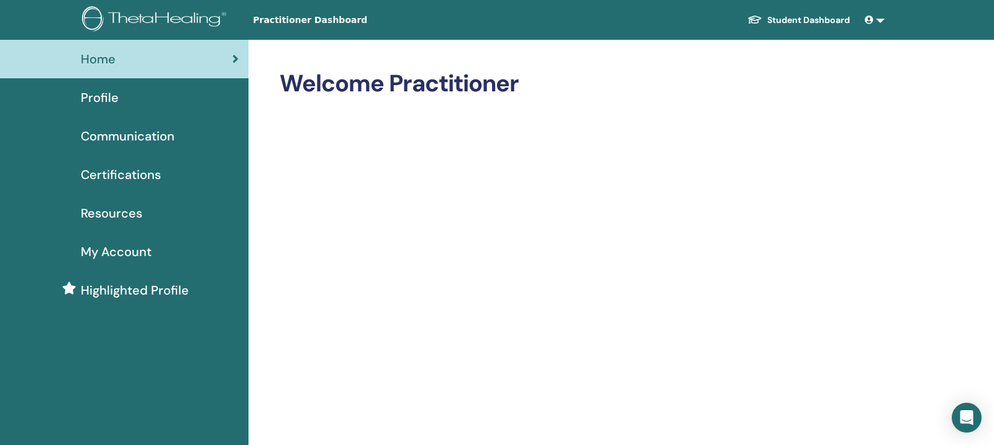
click at [112, 97] on span "Profile" at bounding box center [100, 97] width 38 height 19
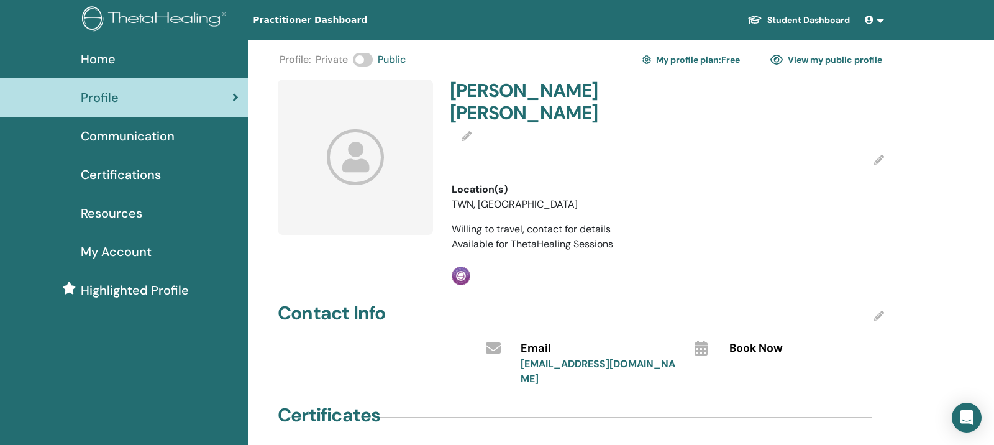
click at [368, 139] on icon at bounding box center [356, 156] width 58 height 55
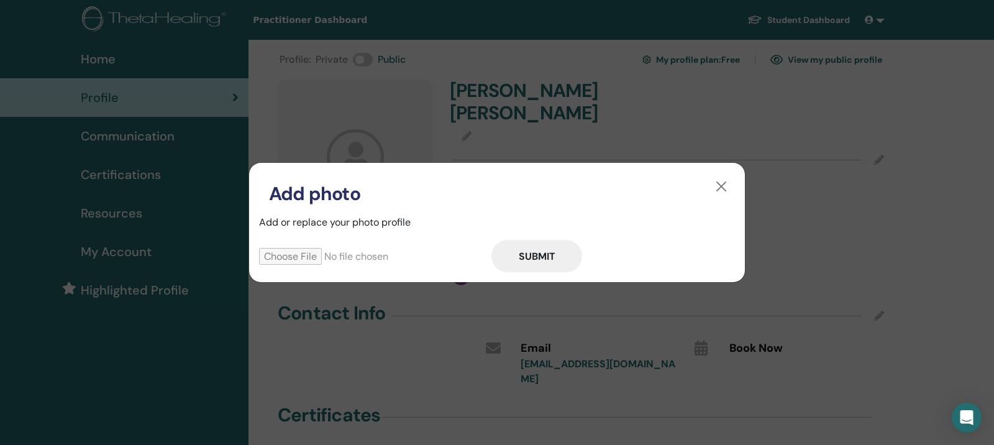
click at [285, 258] on input "file" at bounding box center [375, 256] width 232 height 17
type input "**********"
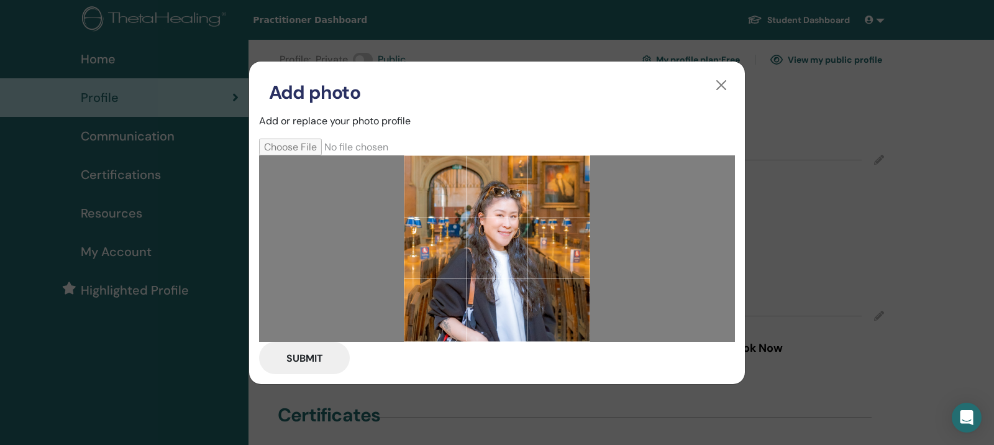
click at [316, 354] on button "Submit" at bounding box center [304, 358] width 91 height 32
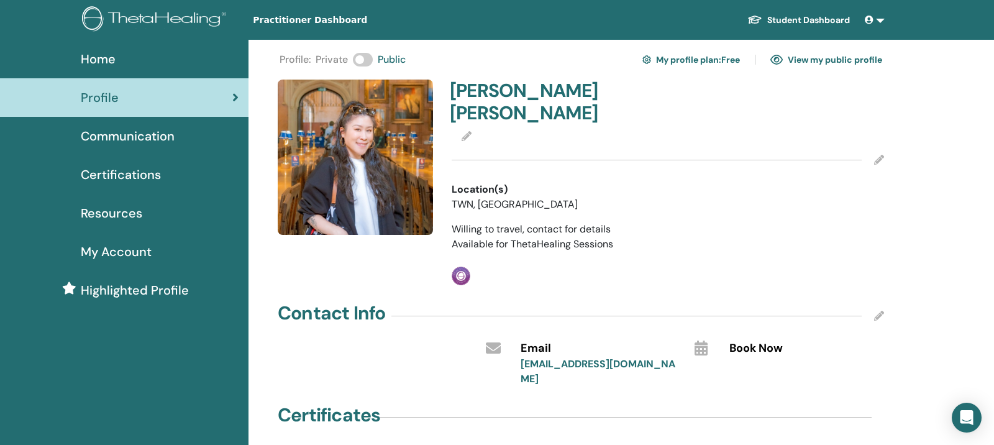
click at [466, 131] on icon at bounding box center [467, 136] width 10 height 10
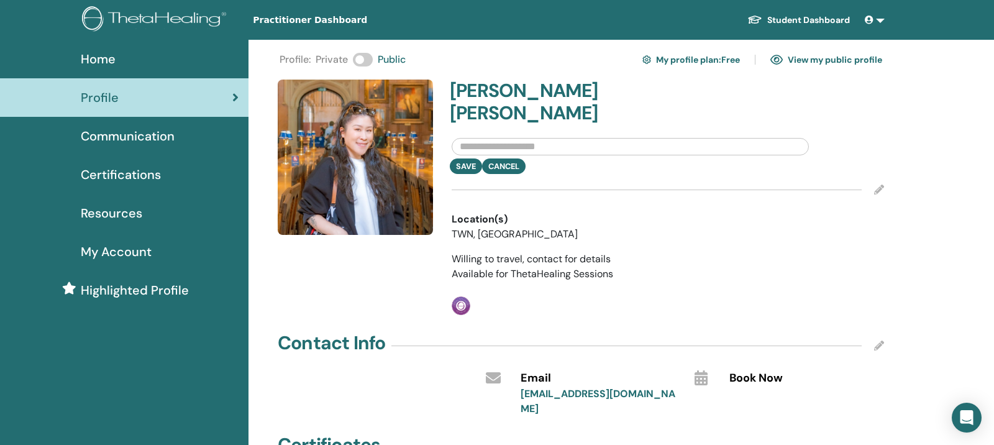
click at [497, 138] on input "text" at bounding box center [630, 146] width 357 height 17
click at [574, 138] on input "text" at bounding box center [630, 146] width 357 height 17
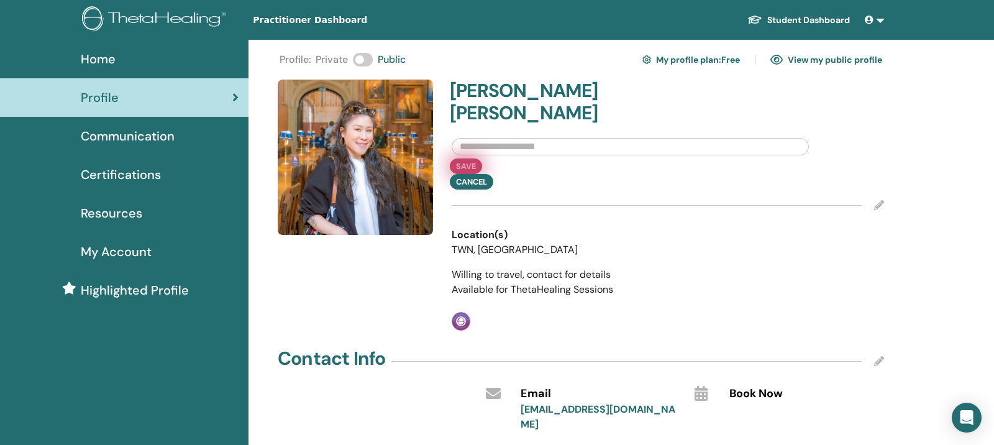
click at [460, 158] on button "Save" at bounding box center [466, 166] width 32 height 16
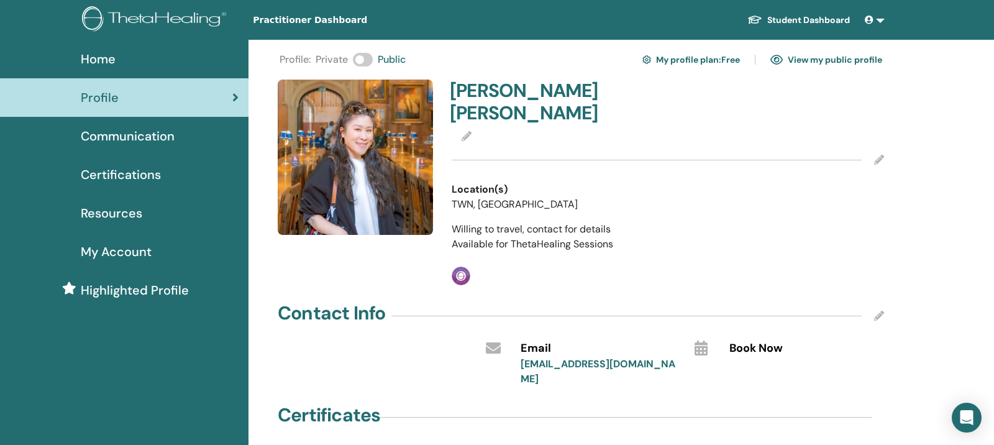
click at [127, 140] on span "Communication" at bounding box center [128, 136] width 94 height 19
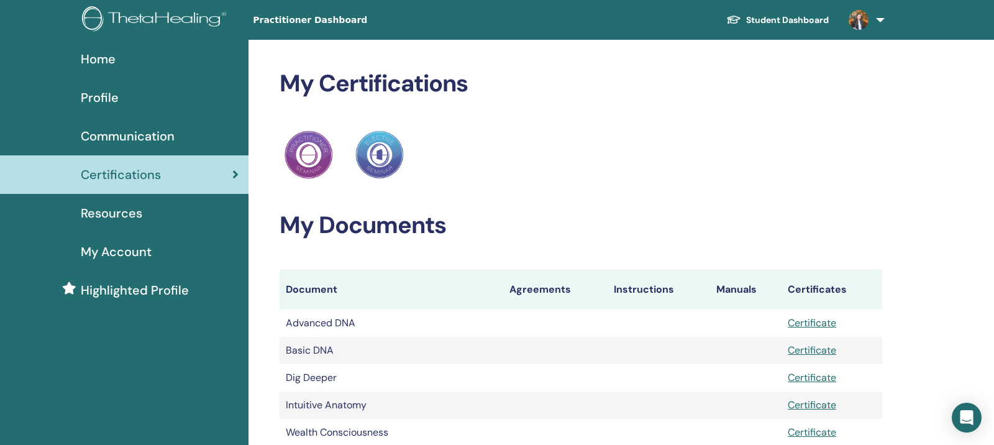
click at [132, 213] on span "Resources" at bounding box center [112, 213] width 62 height 19
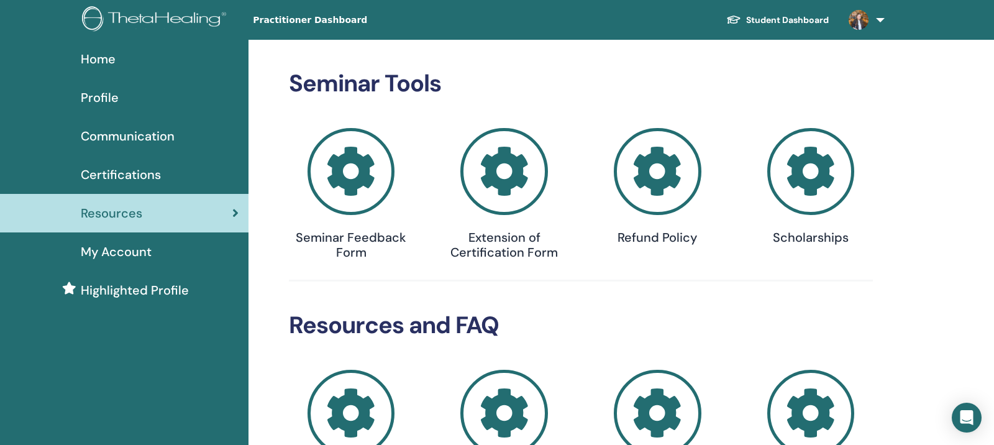
click at [800, 178] on icon at bounding box center [811, 172] width 88 height 88
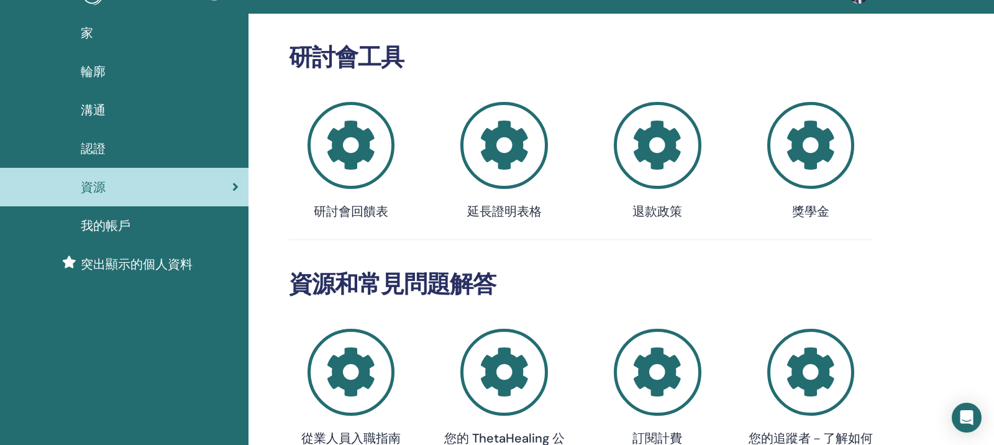
scroll to position [28, 0]
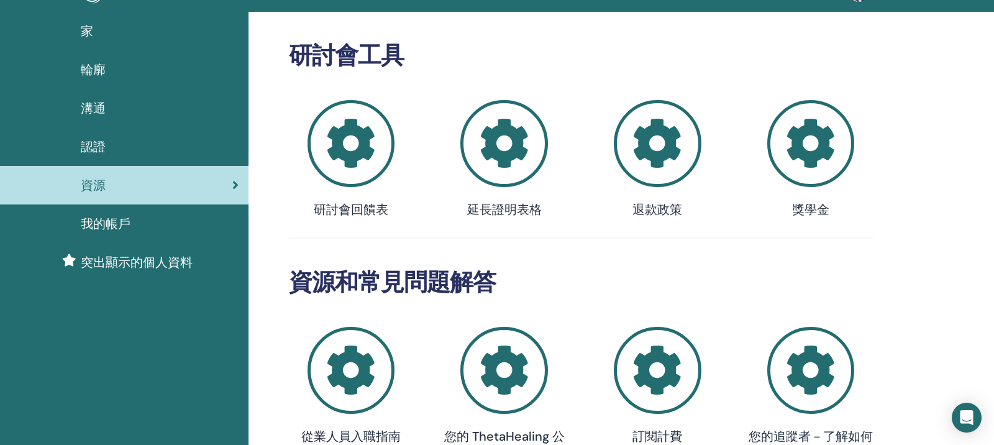
click at [341, 145] on icon at bounding box center [352, 144] width 88 height 88
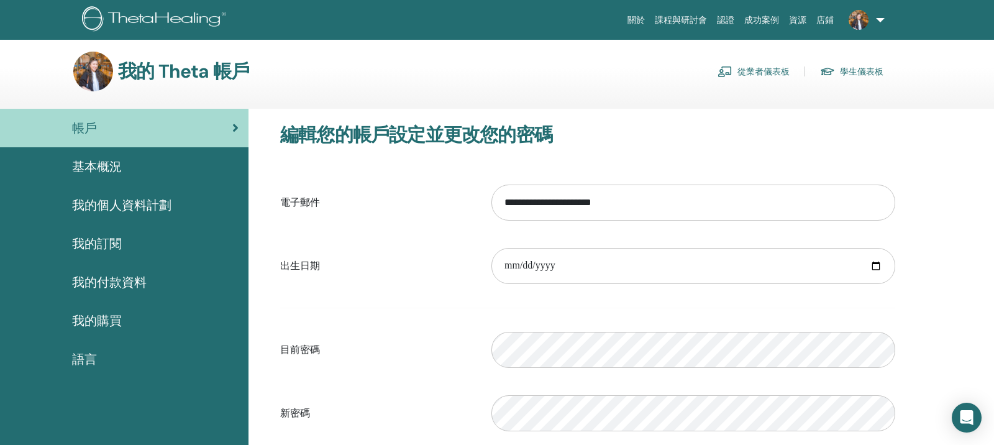
scroll to position [2, 0]
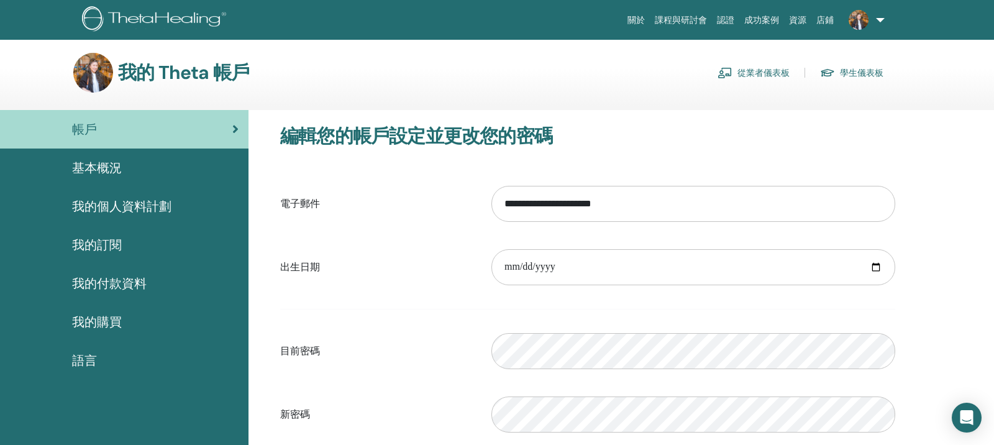
click at [94, 319] on font "我的購買" at bounding box center [97, 322] width 50 height 16
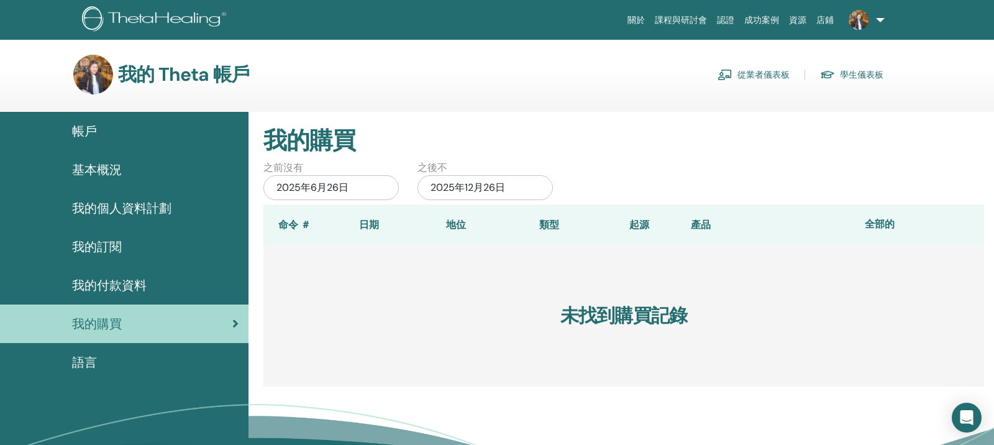
click at [111, 255] on span "我的訂閱" at bounding box center [97, 246] width 50 height 19
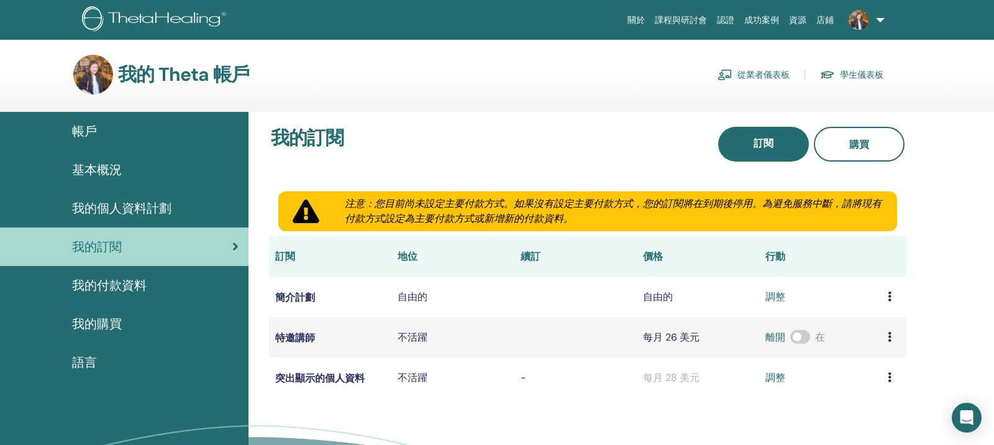
click at [147, 208] on font "我的個人資料計劃" at bounding box center [121, 208] width 99 height 16
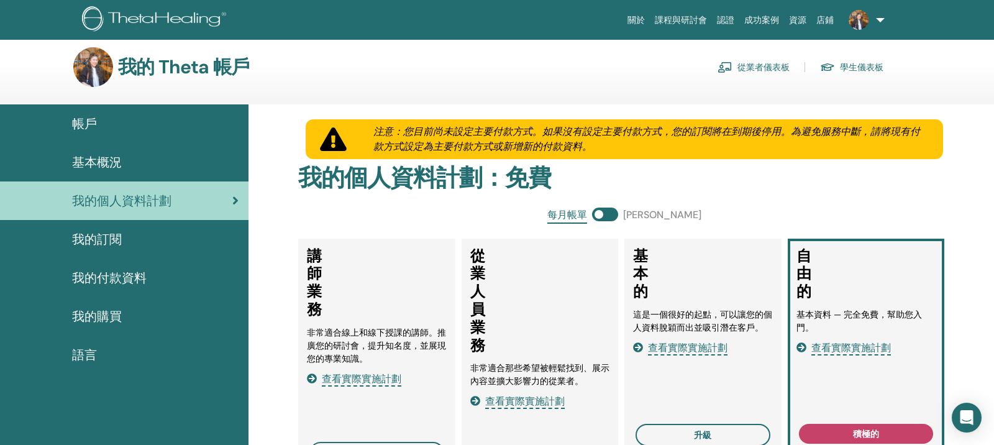
scroll to position [7, 0]
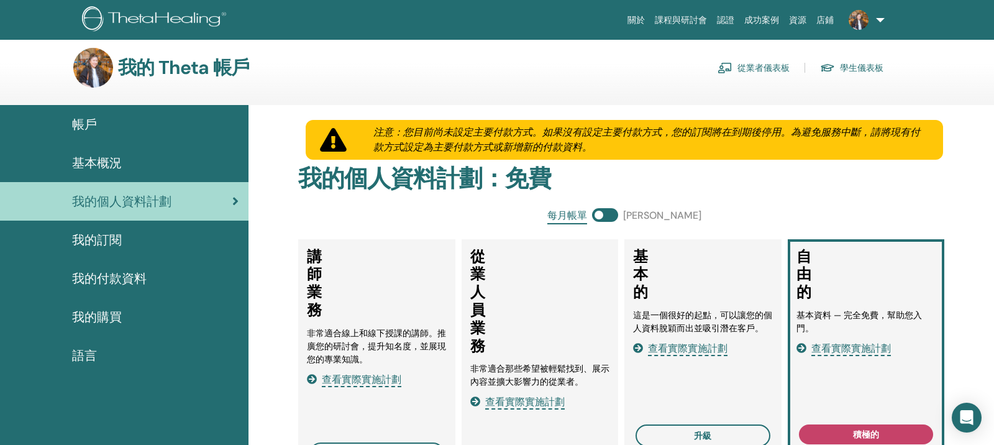
click at [144, 159] on div "基本概況" at bounding box center [124, 162] width 229 height 19
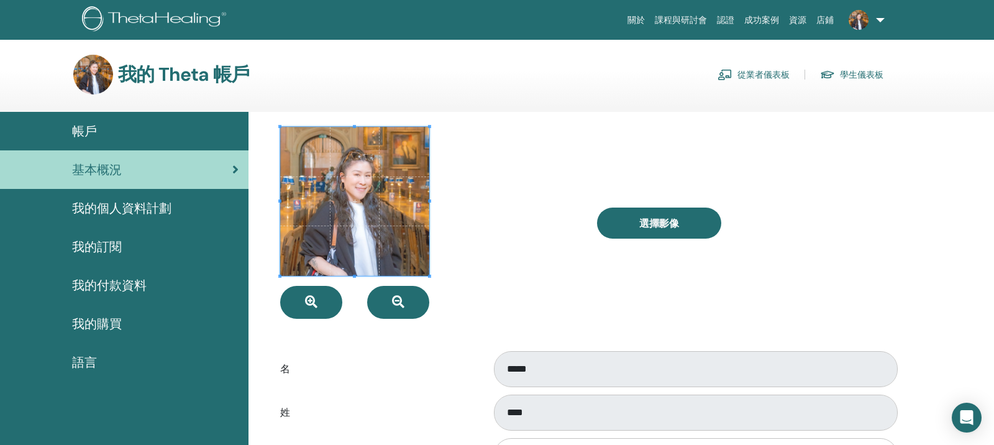
click at [149, 132] on div "帳戶" at bounding box center [124, 131] width 229 height 19
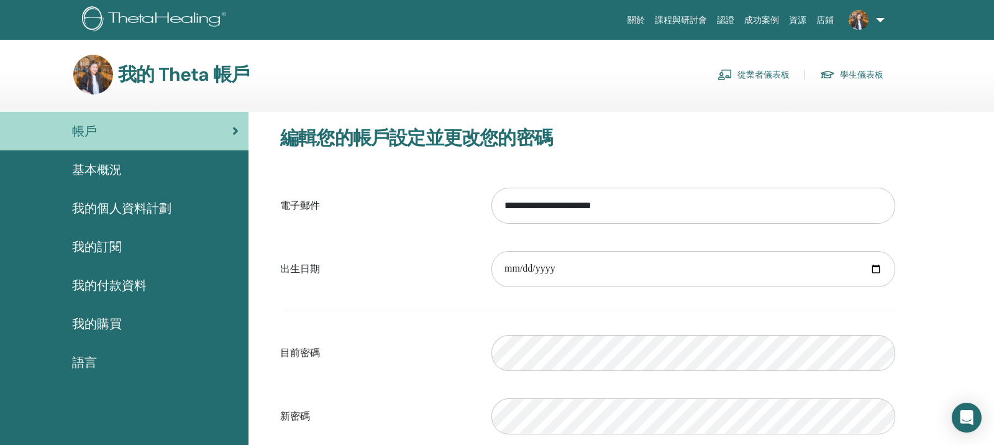
scroll to position [4, 0]
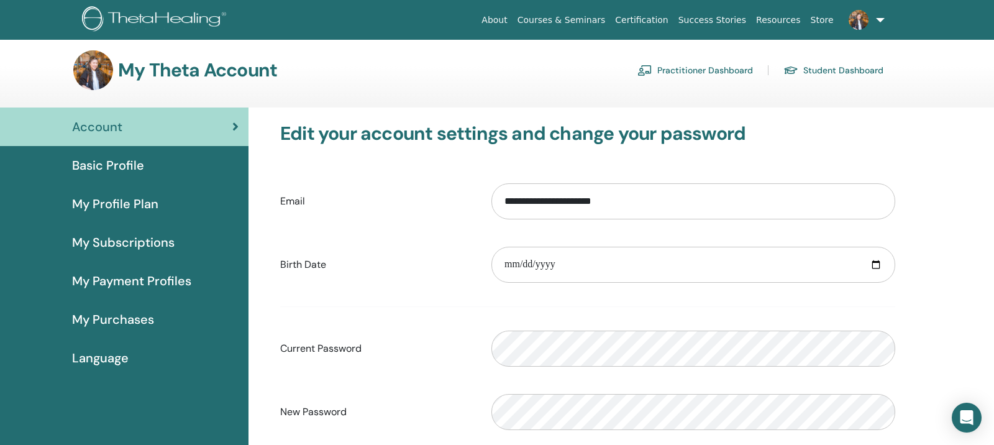
click at [770, 134] on h3 "Edit your account settings and change your password" at bounding box center [587, 133] width 615 height 22
click at [737, 66] on link "Practitioner Dashboard" at bounding box center [696, 70] width 116 height 20
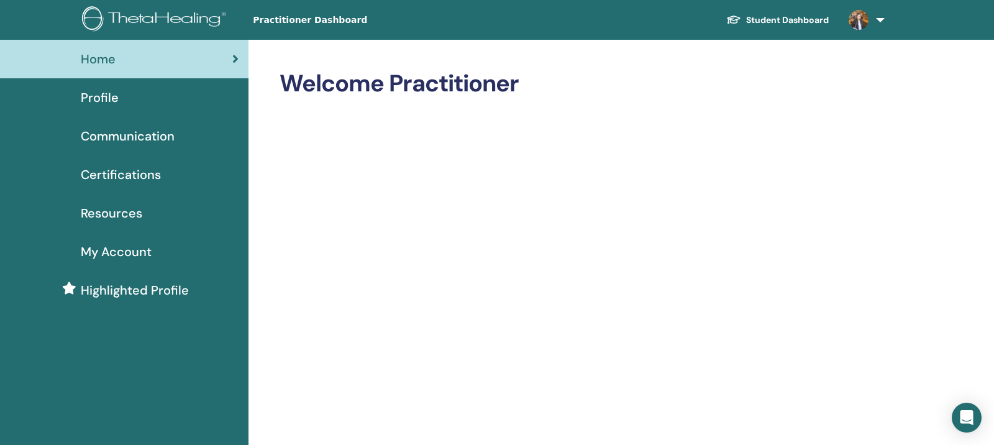
click at [137, 140] on span "Communication" at bounding box center [128, 136] width 94 height 19
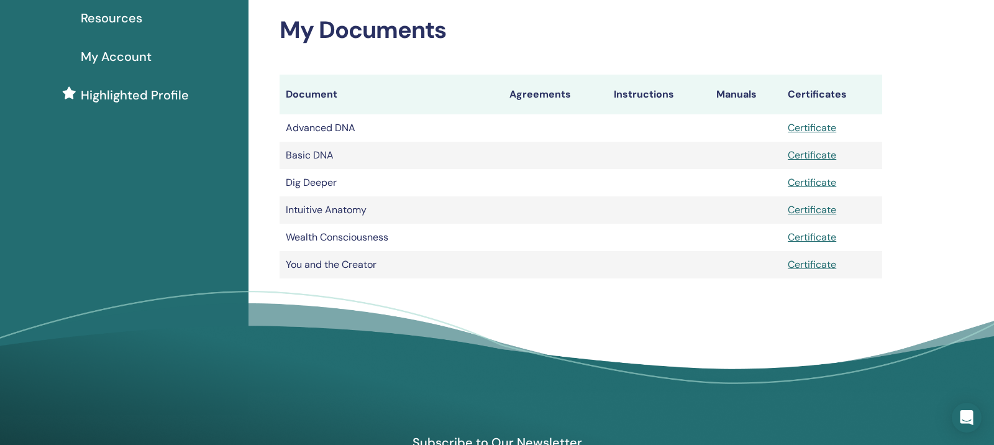
scroll to position [31, 0]
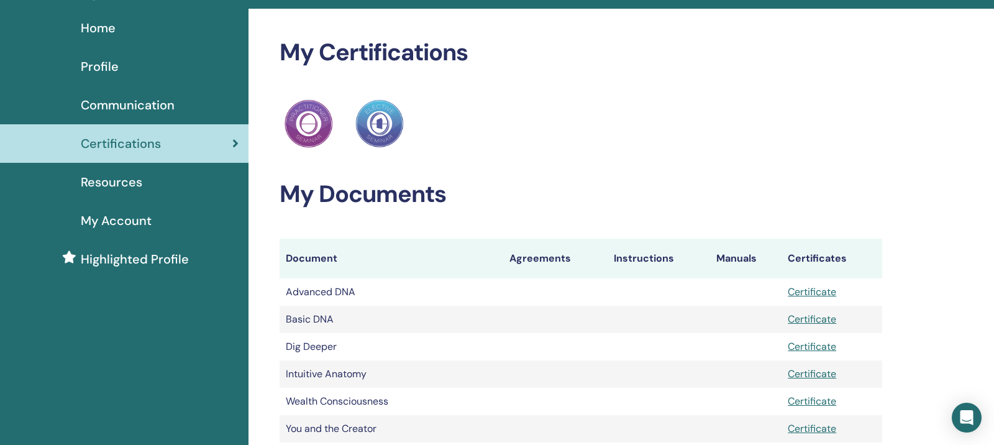
click at [114, 223] on span "My Account" at bounding box center [116, 220] width 71 height 19
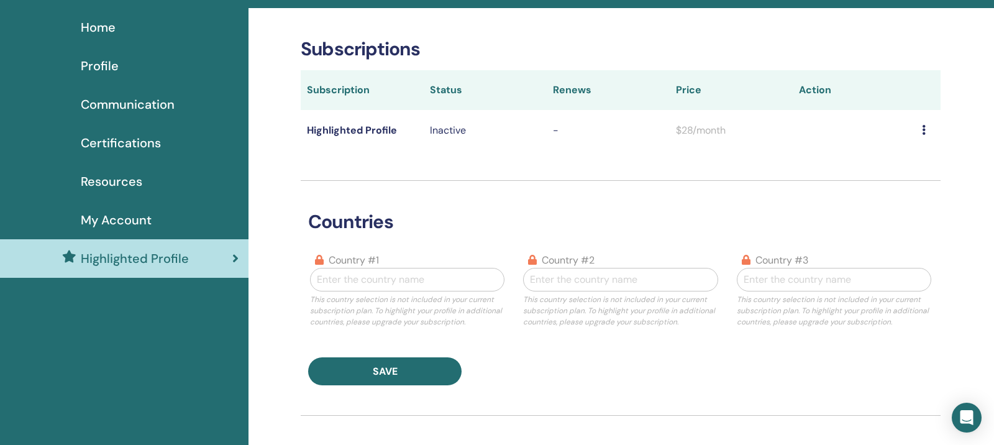
scroll to position [30, 0]
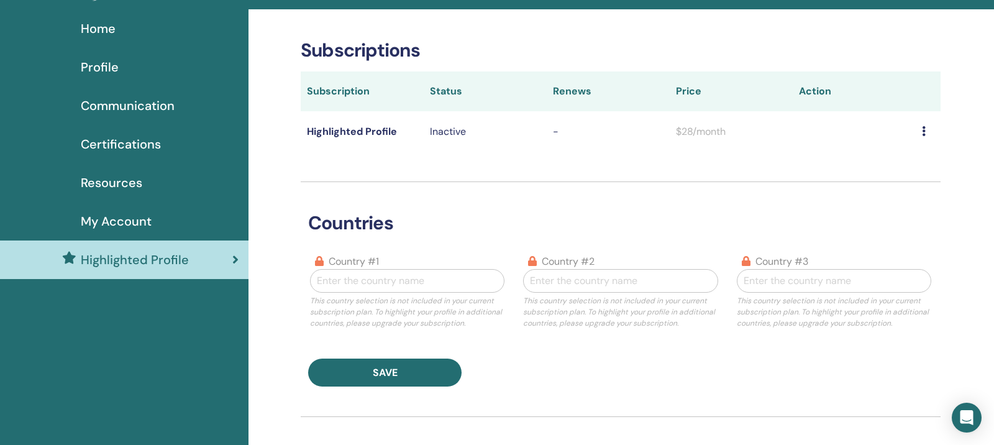
click at [108, 27] on span "Home" at bounding box center [98, 28] width 35 height 19
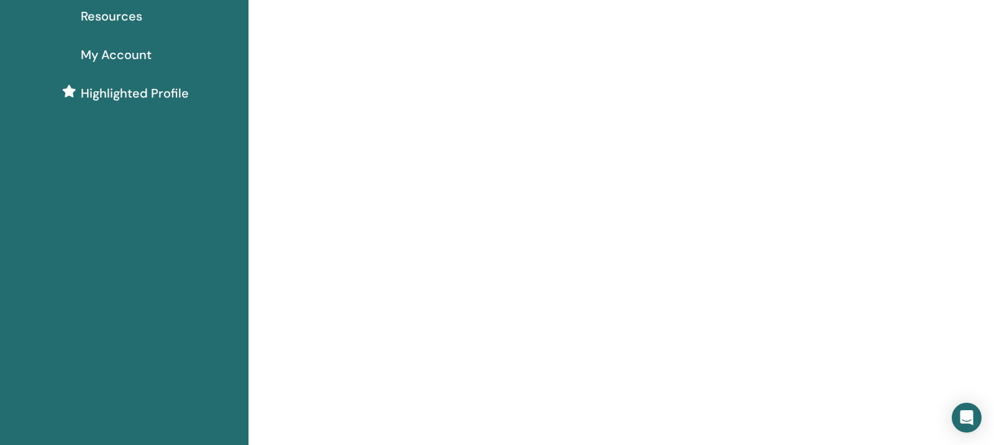
scroll to position [212, 0]
